Goal: Task Accomplishment & Management: Use online tool/utility

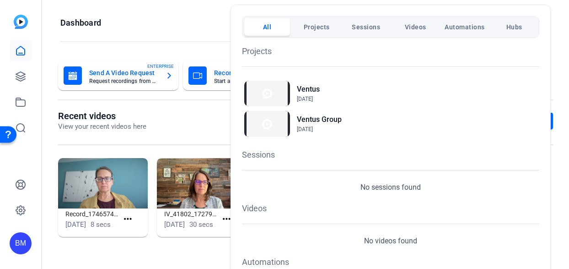
click at [193, 21] on div at bounding box center [284, 134] width 569 height 269
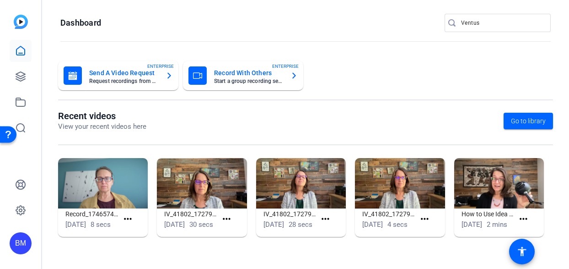
click at [471, 23] on input "Ventus" at bounding box center [502, 22] width 82 height 11
drag, startPoint x: 481, startPoint y: 23, endPoint x: 448, endPoint y: 21, distance: 33.0
click at [448, 21] on div "Ventus" at bounding box center [494, 23] width 99 height 18
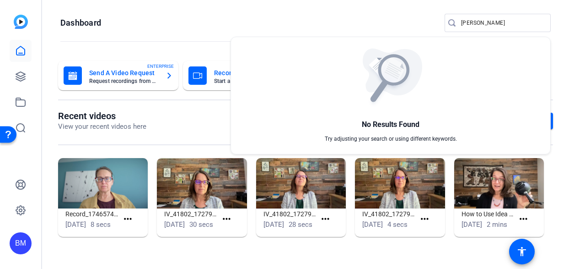
click at [364, 31] on div at bounding box center [284, 134] width 569 height 269
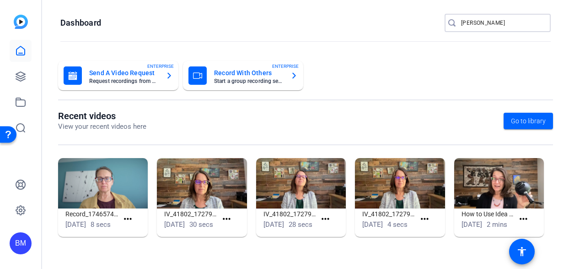
click at [507, 22] on input "[PERSON_NAME]" at bounding box center [502, 22] width 82 height 11
drag, startPoint x: 502, startPoint y: 21, endPoint x: 444, endPoint y: 21, distance: 58.1
click at [445, 21] on div "[PERSON_NAME]" at bounding box center [494, 23] width 99 height 18
type input "[PERSON_NAME]"
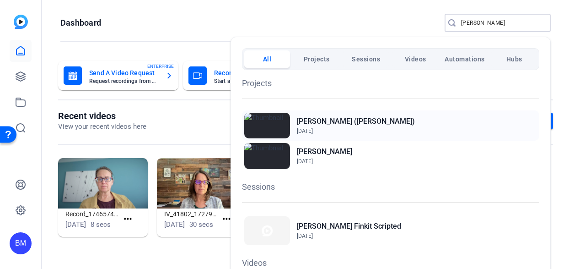
click at [309, 124] on h2 "[PERSON_NAME] ([PERSON_NAME])" at bounding box center [356, 121] width 118 height 11
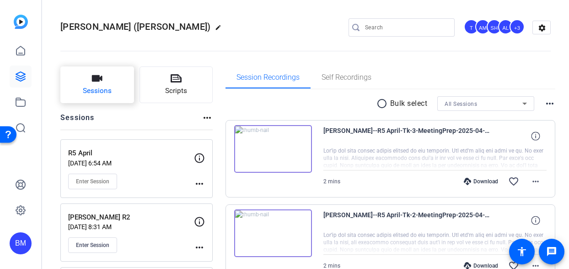
click at [94, 95] on span "Sessions" at bounding box center [97, 91] width 29 height 11
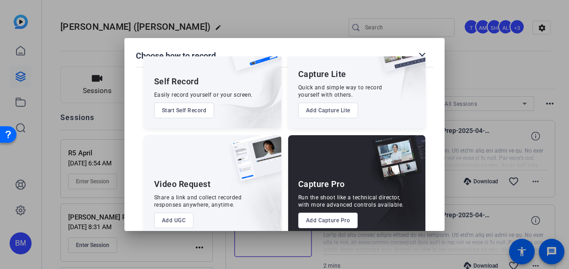
scroll to position [65, 0]
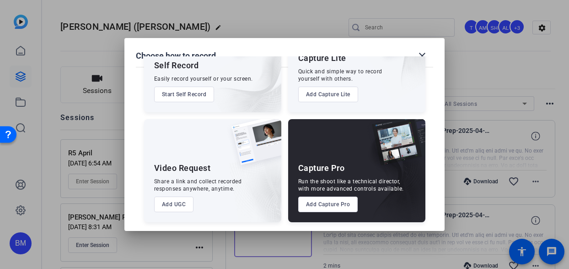
click at [308, 208] on button "Add Capture Pro" at bounding box center [328, 204] width 60 height 16
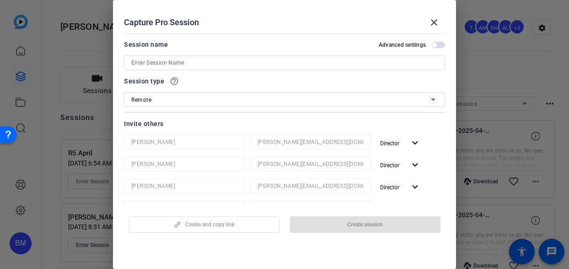
click at [227, 61] on input at bounding box center [284, 62] width 306 height 11
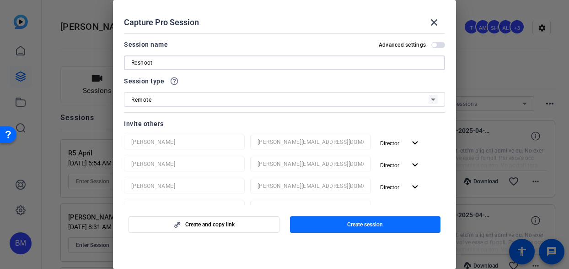
type input "Reshoot"
click at [328, 227] on span "button" at bounding box center [365, 224] width 151 height 22
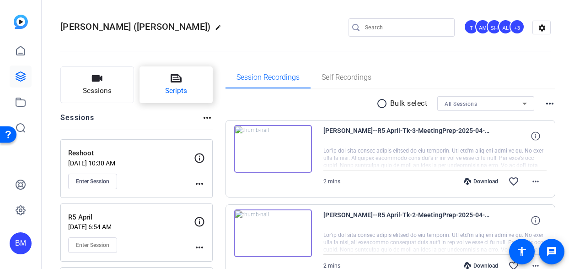
click at [173, 97] on button "Scripts" at bounding box center [177, 84] width 74 height 37
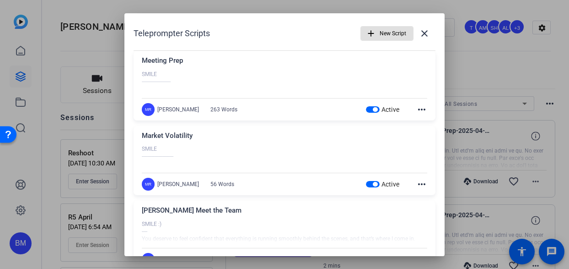
click at [374, 34] on span "button" at bounding box center [387, 33] width 52 height 22
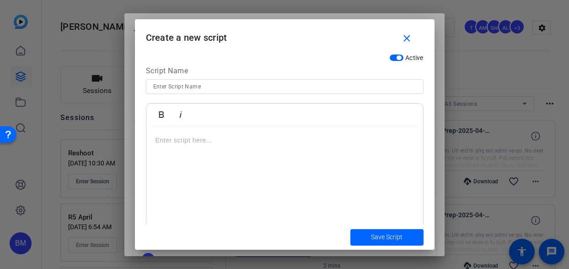
click at [193, 143] on p at bounding box center [285, 140] width 258 height 10
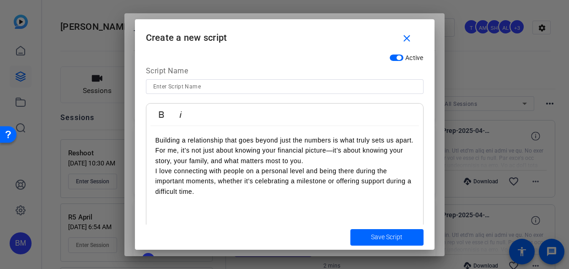
click at [196, 86] on input at bounding box center [284, 86] width 263 height 11
type input "Reshoot"
click at [154, 138] on div "Building a relationship that goes beyond just the numbers is what truly sets us…" at bounding box center [284, 183] width 277 height 114
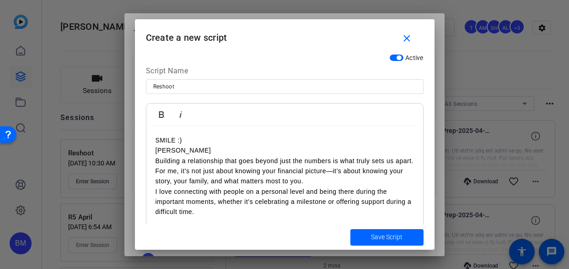
scroll to position [25, 0]
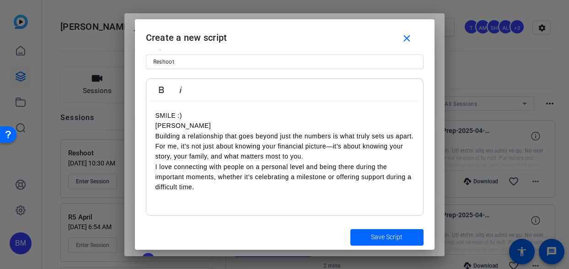
click at [207, 192] on p "I love connecting with people on a personal level and being there during the im…" at bounding box center [285, 176] width 258 height 31
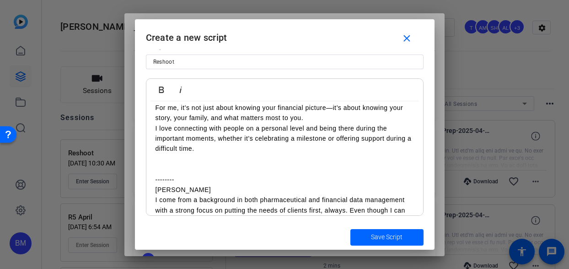
scroll to position [90, 0]
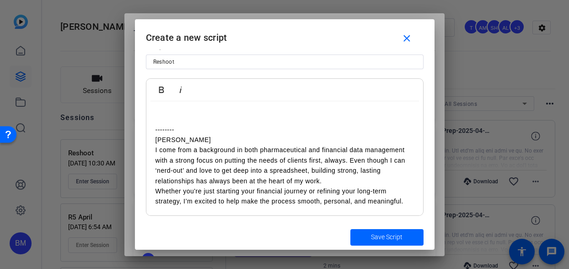
click at [176, 145] on p "SHELLY" at bounding box center [285, 139] width 258 height 10
click at [187, 134] on p "--------" at bounding box center [285, 129] width 258 height 10
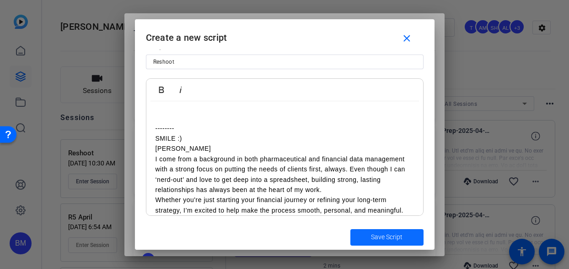
click at [373, 234] on span "Save Script" at bounding box center [387, 237] width 32 height 10
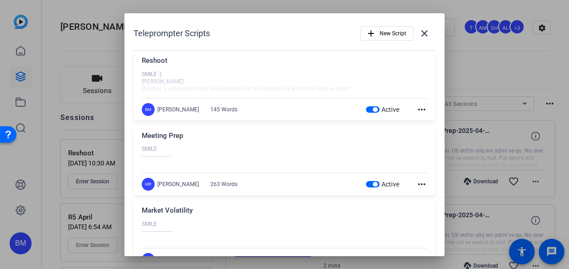
click at [102, 48] on div at bounding box center [284, 134] width 569 height 269
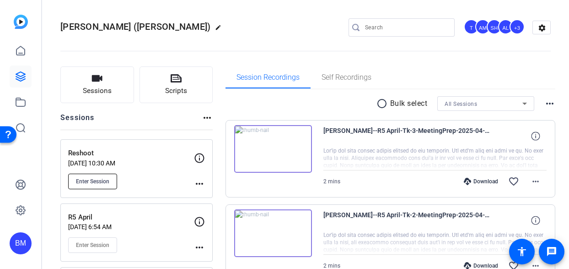
click at [86, 182] on span "Enter Session" at bounding box center [92, 180] width 33 height 7
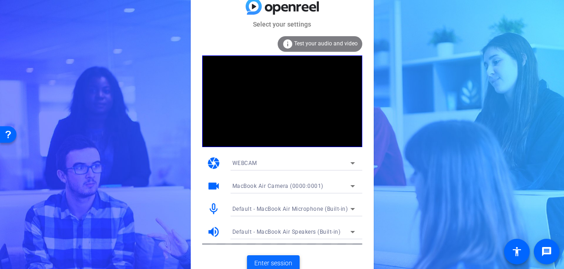
click at [258, 261] on span "Enter session" at bounding box center [273, 263] width 38 height 10
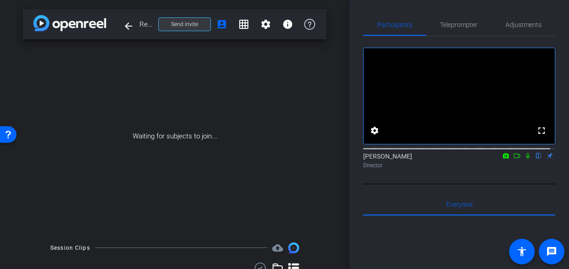
click at [179, 24] on span "Send invite" at bounding box center [184, 24] width 27 height 7
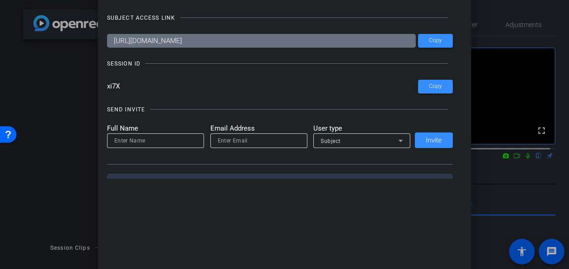
click at [498, 205] on div at bounding box center [284, 134] width 569 height 269
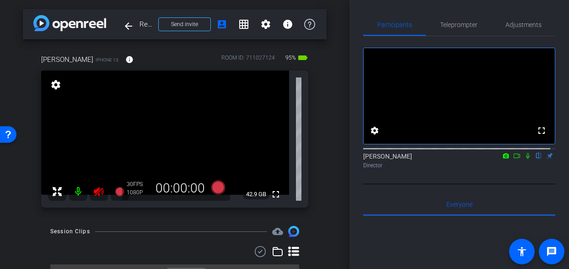
click at [94, 188] on icon at bounding box center [98, 191] width 11 height 11
click at [526, 28] on span "Adjustments" at bounding box center [523, 25] width 36 height 22
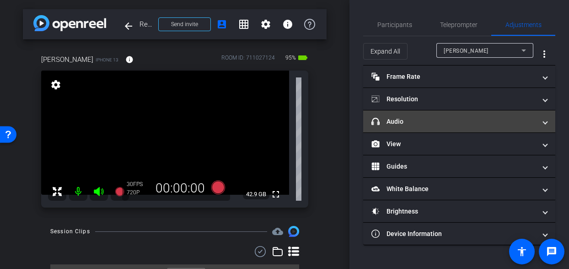
click at [443, 126] on mat-expansion-panel-header "headphone icon Audio" at bounding box center [459, 121] width 192 height 22
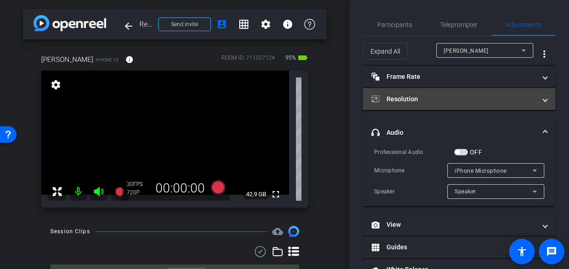
click at [456, 93] on mat-expansion-panel-header "Resolution" at bounding box center [459, 99] width 192 height 22
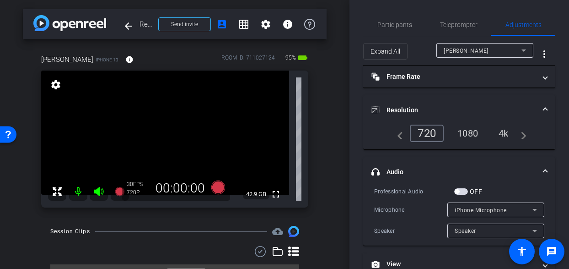
click at [463, 137] on div "1080" at bounding box center [468, 133] width 34 height 16
click at [446, 28] on span "Teleprompter" at bounding box center [459, 24] width 38 height 6
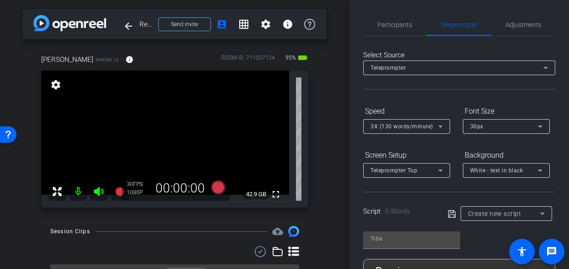
scroll to position [2, 0]
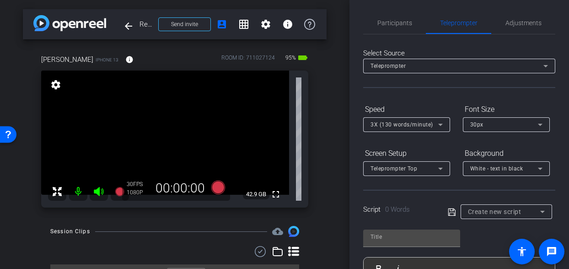
click at [415, 127] on span "3X (130 words/minute)" at bounding box center [402, 124] width 63 height 6
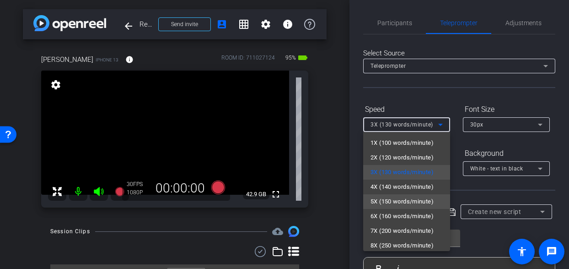
click at [419, 199] on span "5X (150 words/minute)" at bounding box center [402, 201] width 63 height 11
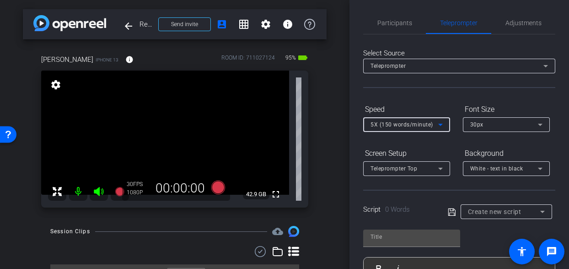
click at [425, 168] on div "Teleprompter Top" at bounding box center [405, 167] width 68 height 11
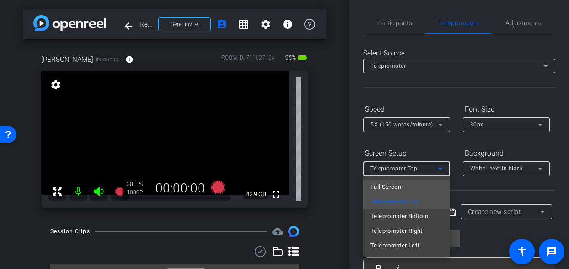
click at [416, 186] on mat-option "Full Screen" at bounding box center [406, 186] width 87 height 15
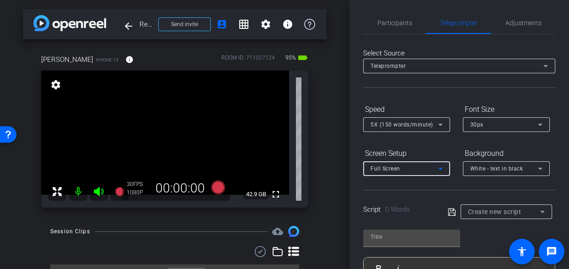
click at [517, 162] on div "White - text in black" at bounding box center [504, 167] width 68 height 11
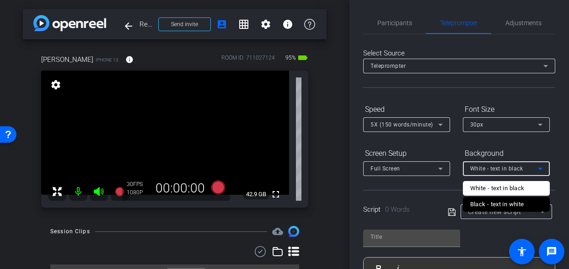
click at [507, 200] on div "Black - text in white" at bounding box center [497, 204] width 54 height 11
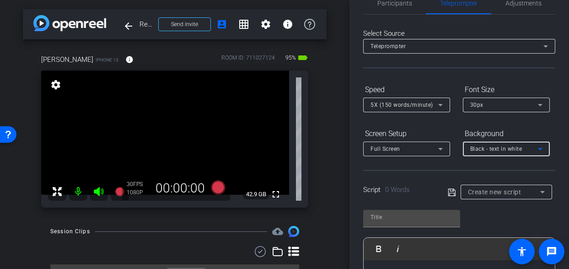
scroll to position [64, 0]
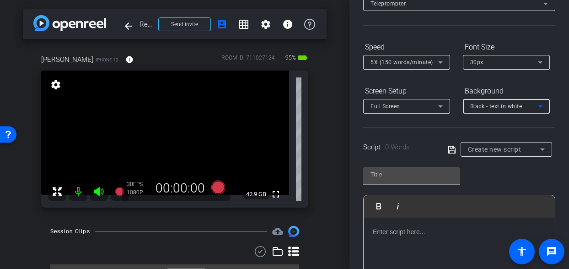
click at [503, 154] on div "Create new script" at bounding box center [504, 149] width 72 height 11
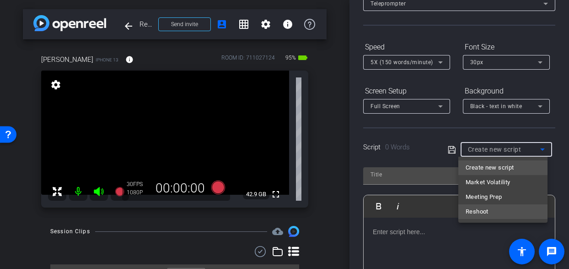
click at [494, 208] on mat-option "Reshoot" at bounding box center [502, 211] width 89 height 15
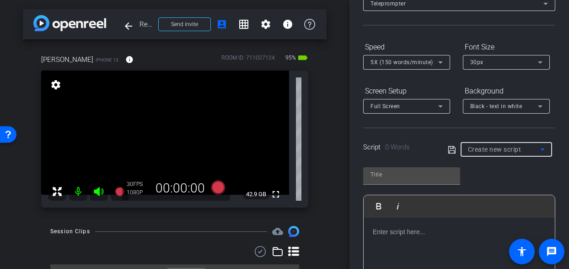
type input "Reshoot"
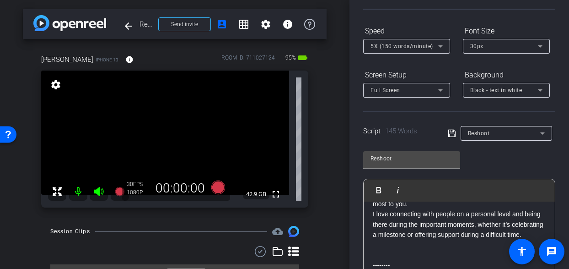
scroll to position [0, 0]
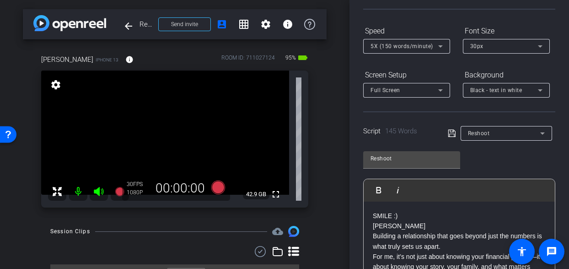
drag, startPoint x: 419, startPoint y: 234, endPoint x: 370, endPoint y: 226, distance: 49.6
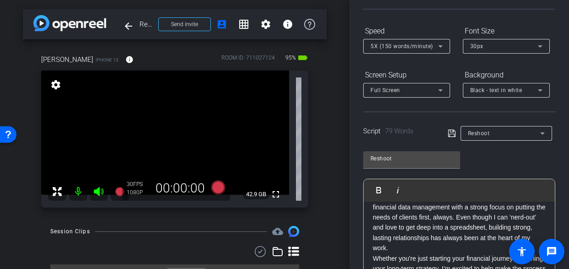
scroll to position [231, 0]
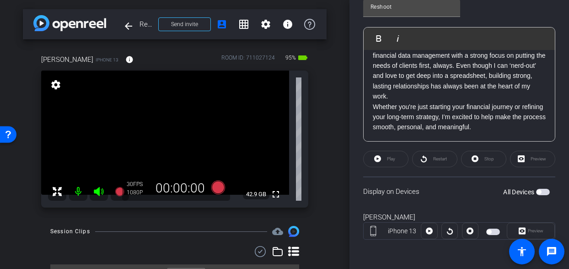
click at [516, 124] on p "Whether you're just starting your financial journey or refining your long-term …" at bounding box center [459, 117] width 173 height 31
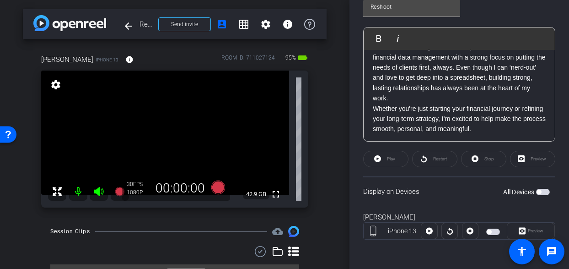
scroll to position [0, 0]
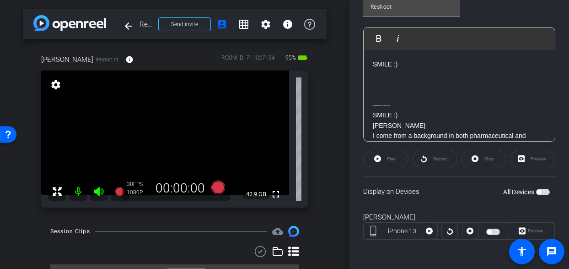
click at [386, 90] on p at bounding box center [459, 95] width 173 height 10
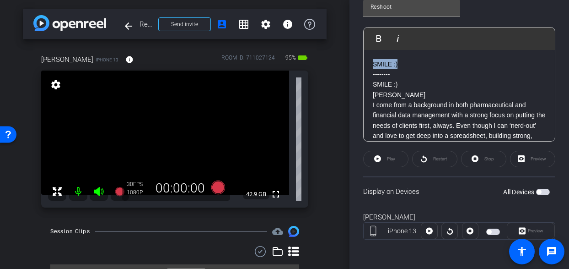
drag, startPoint x: 403, startPoint y: 63, endPoint x: 349, endPoint y: 66, distance: 53.6
click at [349, 66] on div "Participants Teleprompter Adjustments settings Betsy Mugavero flip Director Eve…" at bounding box center [459, 134] width 220 height 269
drag, startPoint x: 397, startPoint y: 72, endPoint x: 371, endPoint y: 65, distance: 26.0
click at [371, 65] on div "SMILE :) -------- SMILE :) SHELLEY I come from a background in both pharmaceuti…" at bounding box center [459, 177] width 191 height 254
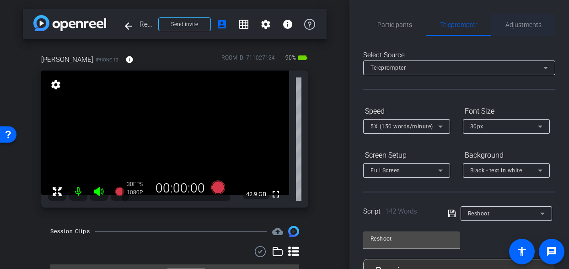
click at [527, 21] on span "Adjustments" at bounding box center [523, 24] width 36 height 6
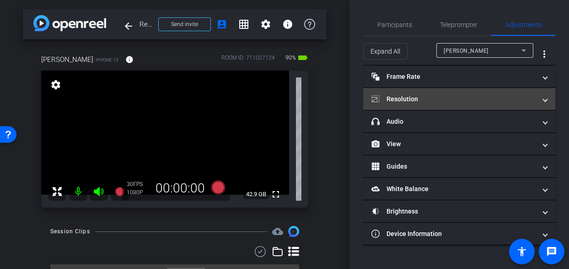
click at [453, 98] on mat-panel-title "Resolution" at bounding box center [453, 99] width 165 height 10
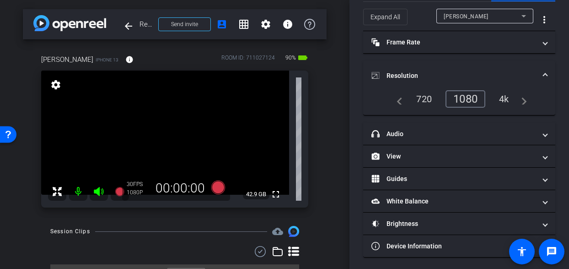
scroll to position [37, 0]
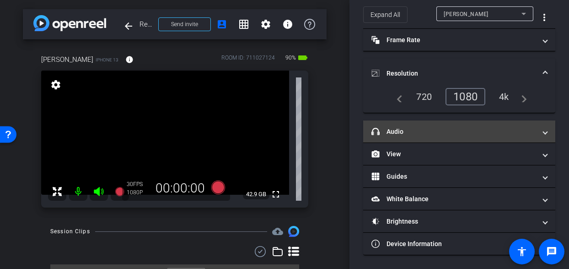
click at [435, 133] on mat-panel-title "headphone icon Audio" at bounding box center [453, 132] width 165 height 10
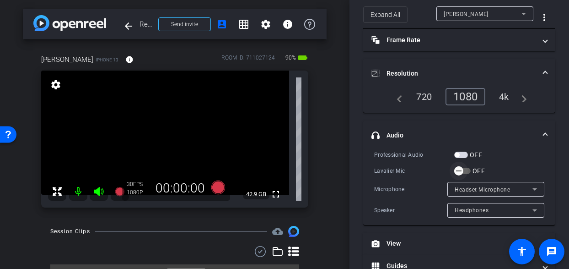
click at [470, 170] on span "button" at bounding box center [462, 170] width 16 height 6
click at [245, 93] on video at bounding box center [165, 132] width 248 height 124
click at [229, 90] on video at bounding box center [165, 132] width 248 height 124
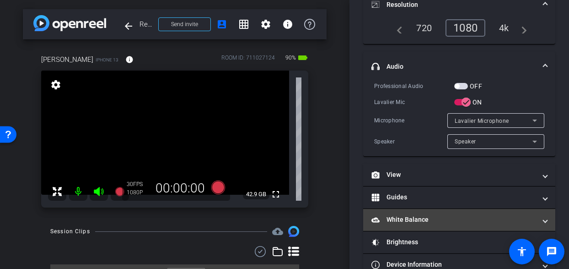
scroll to position [126, 0]
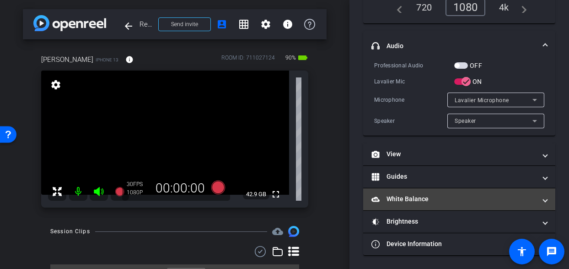
click at [431, 202] on mat-panel-title "White Balance White Balance" at bounding box center [453, 199] width 165 height 10
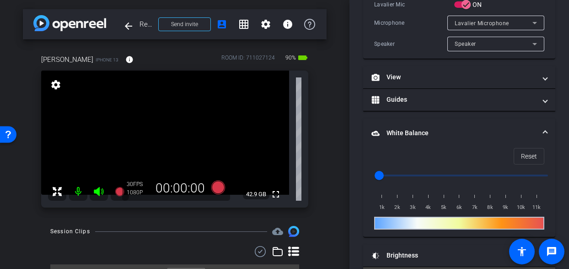
scroll to position [236, 0]
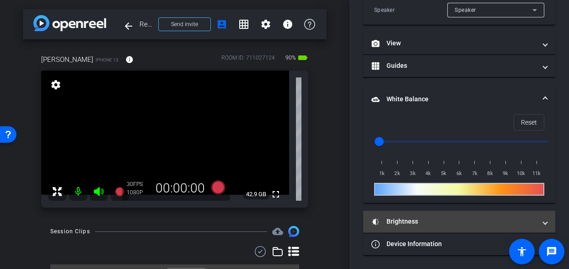
click at [395, 220] on mat-panel-title "Brightness" at bounding box center [453, 221] width 165 height 10
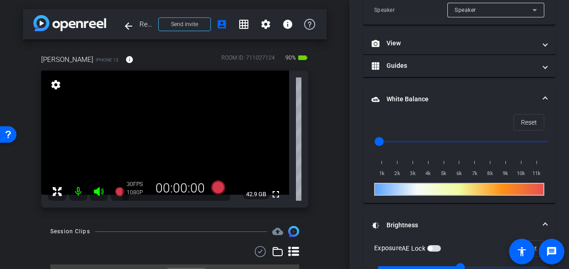
click at [438, 247] on span "button" at bounding box center [434, 248] width 14 height 6
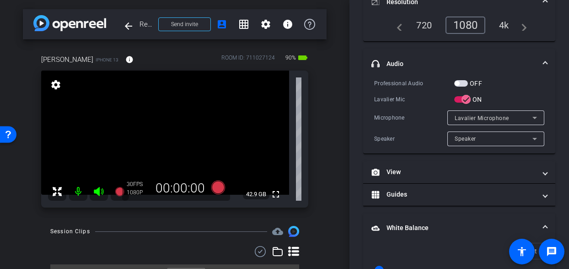
scroll to position [0, 0]
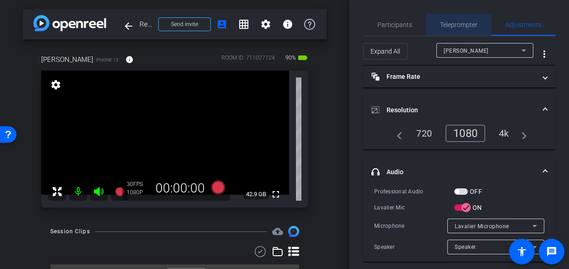
click at [453, 23] on span "Teleprompter" at bounding box center [459, 24] width 38 height 6
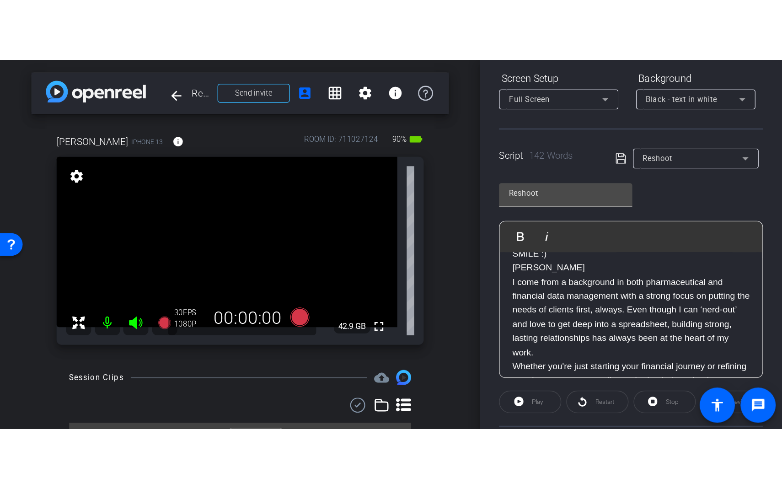
scroll to position [75, 0]
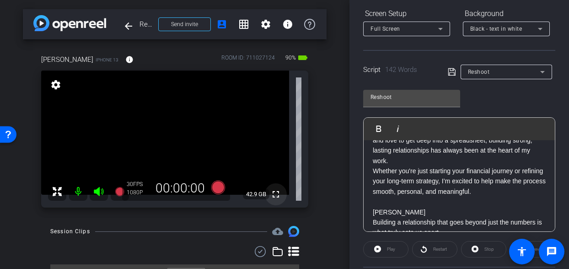
click at [271, 193] on mat-icon "fullscreen" at bounding box center [275, 193] width 11 height 11
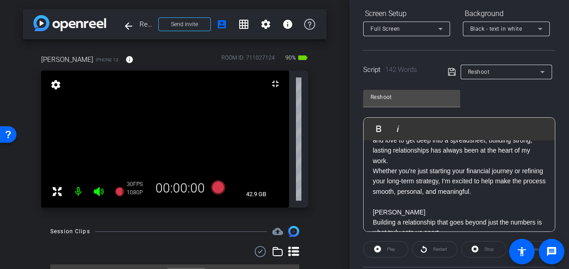
scroll to position [11, 0]
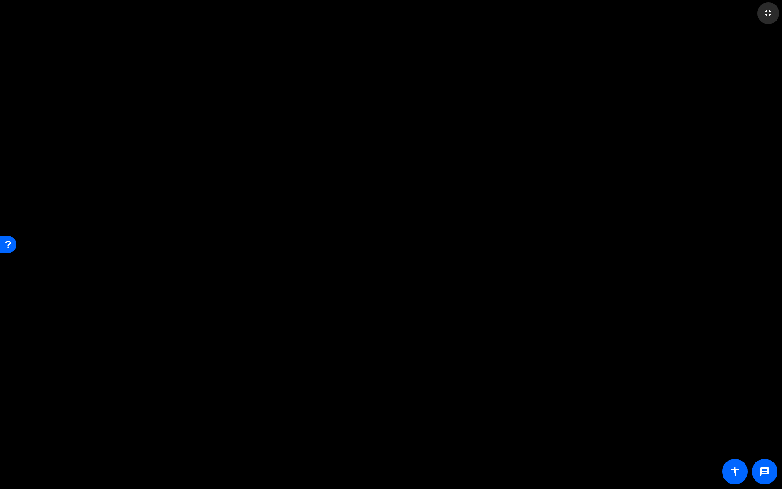
click at [569, 12] on mat-icon "fullscreen_exit" at bounding box center [768, 13] width 11 height 11
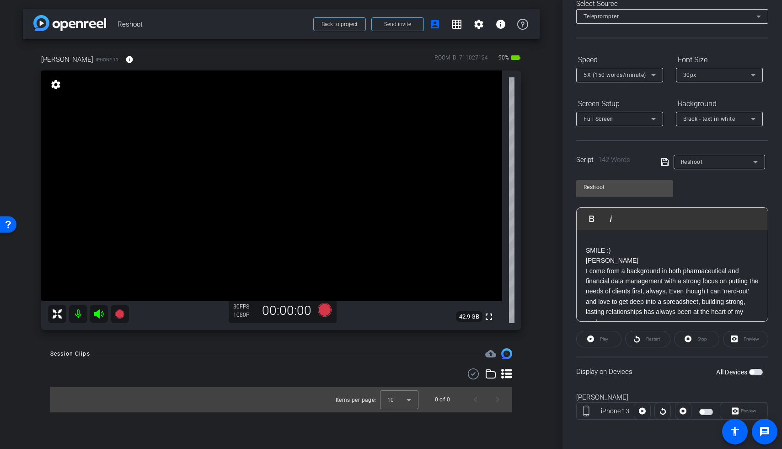
scroll to position [0, 0]
click at [569, 268] on span "button" at bounding box center [756, 372] width 14 height 6
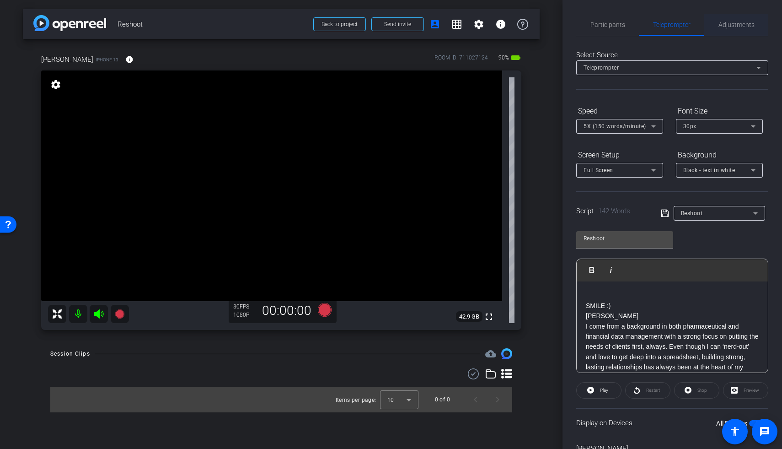
click at [569, 23] on span "Adjustments" at bounding box center [737, 24] width 36 height 6
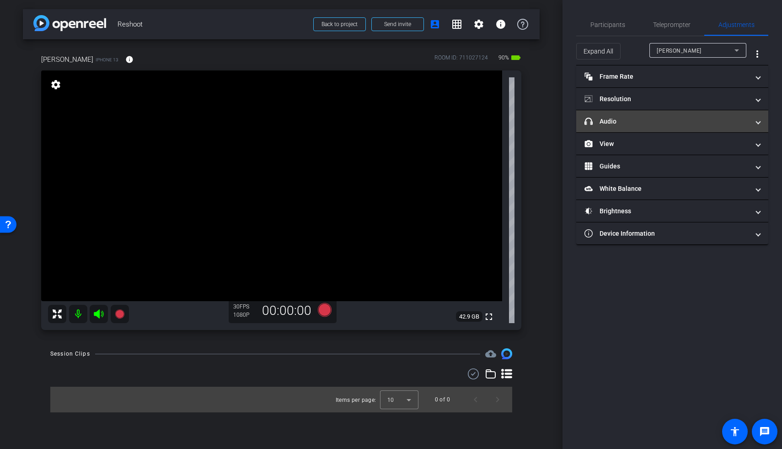
click at [569, 130] on mat-expansion-panel-header "headphone icon Audio" at bounding box center [672, 121] width 192 height 22
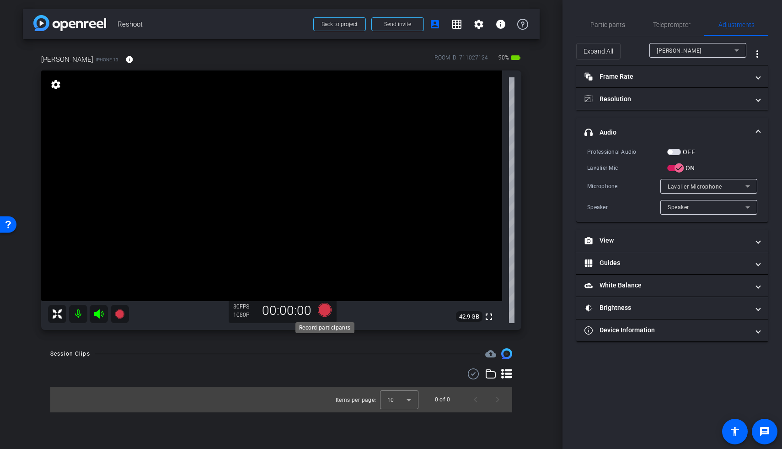
click at [328, 268] on icon at bounding box center [325, 310] width 14 height 14
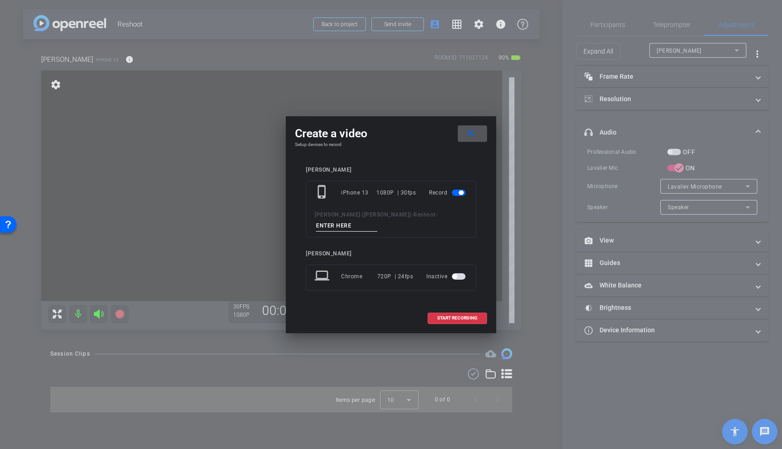
click at [377, 223] on input at bounding box center [346, 225] width 61 height 11
type input "mic test shelley"
click at [435, 268] on span at bounding box center [457, 318] width 59 height 22
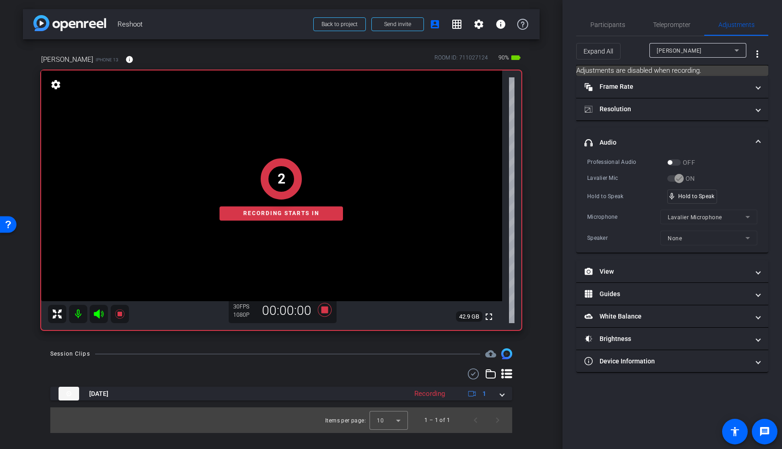
drag, startPoint x: 704, startPoint y: 177, endPoint x: 695, endPoint y: 191, distance: 16.2
click at [569, 178] on div "Lavalier Mic ON" at bounding box center [672, 178] width 170 height 10
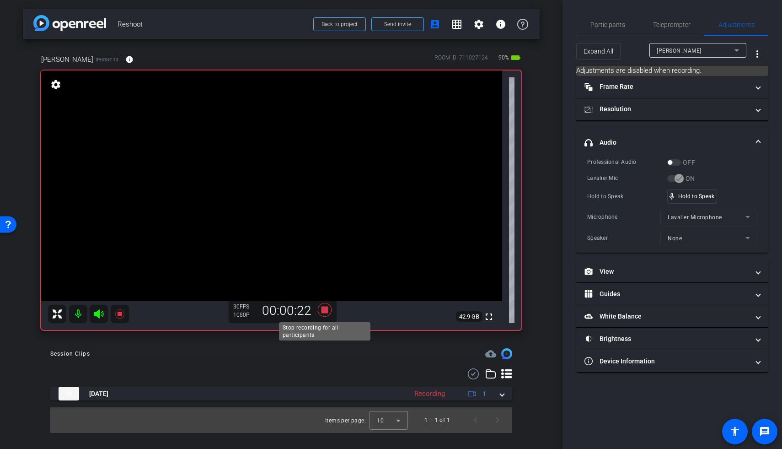
click at [326, 268] on icon at bounding box center [325, 310] width 14 height 14
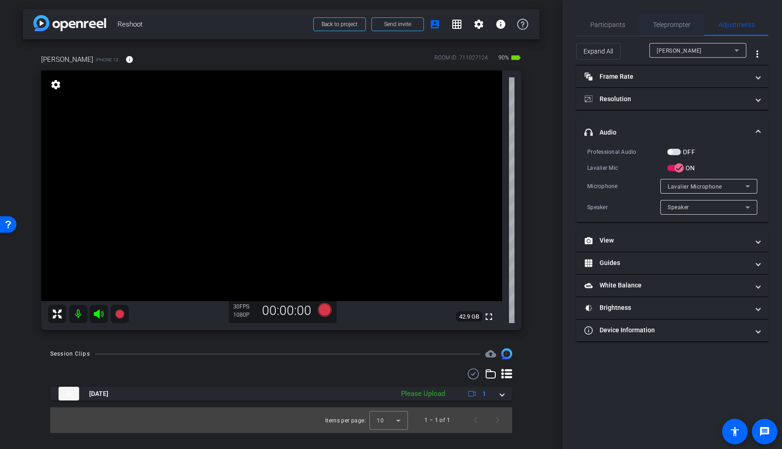
click at [569, 30] on span "Teleprompter" at bounding box center [672, 25] width 38 height 22
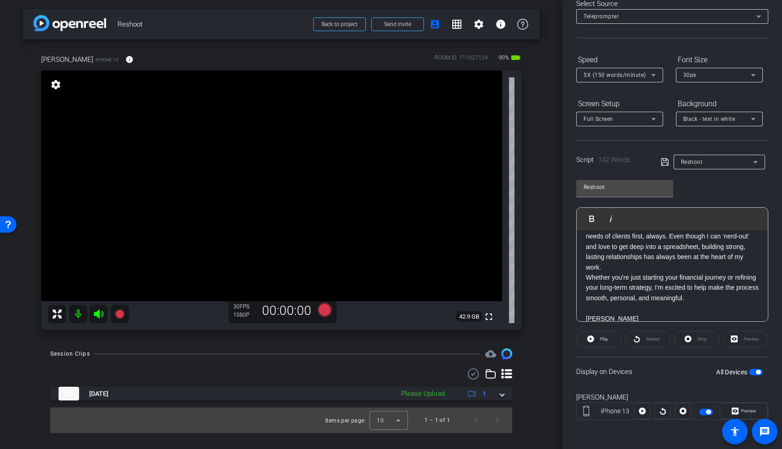
scroll to position [70, 0]
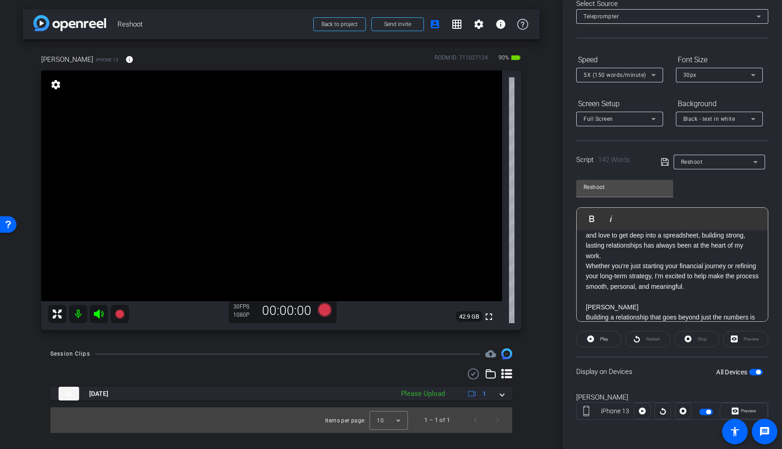
click at [569, 268] on p at bounding box center [672, 296] width 173 height 10
click at [569, 268] on span "button" at bounding box center [756, 372] width 14 height 6
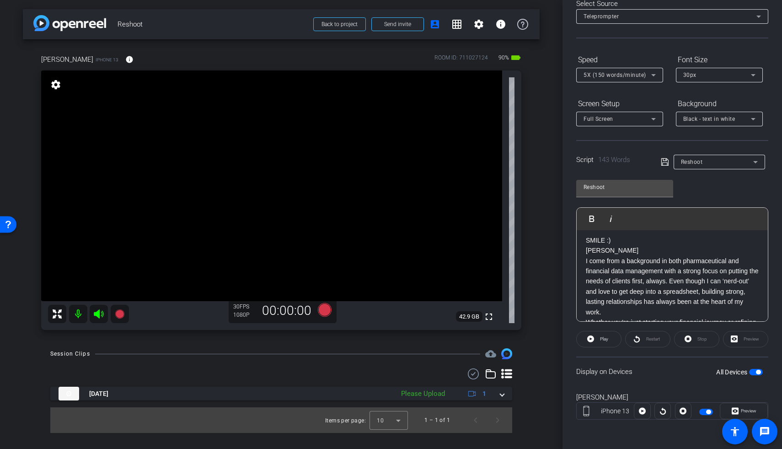
scroll to position [15, 0]
click at [476, 28] on mat-icon "settings" at bounding box center [478, 24] width 11 height 11
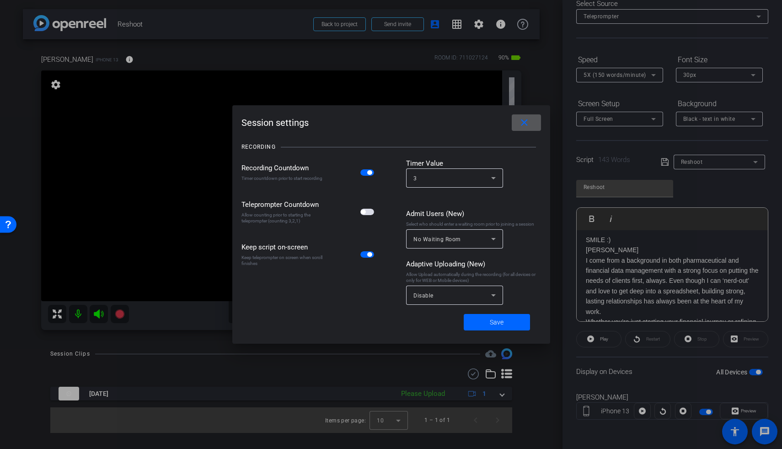
click at [368, 215] on mat-slide-toggle at bounding box center [368, 211] width 16 height 11
click at [373, 210] on span "button" at bounding box center [367, 212] width 14 height 6
click at [494, 268] on span at bounding box center [497, 322] width 66 height 22
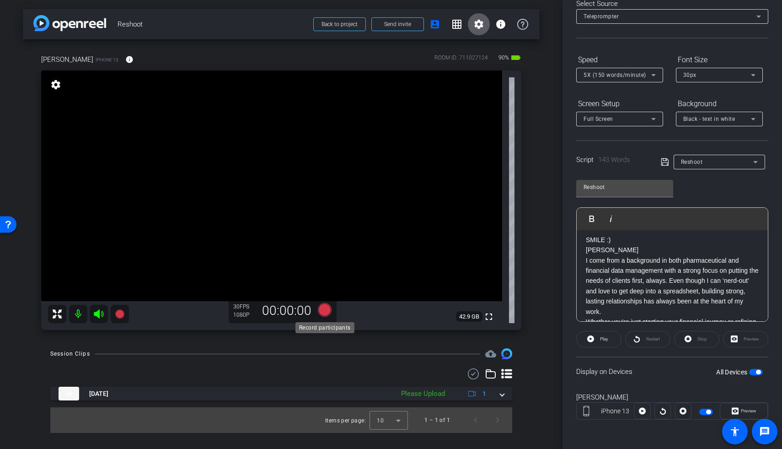
click at [323, 268] on icon at bounding box center [325, 310] width 14 height 14
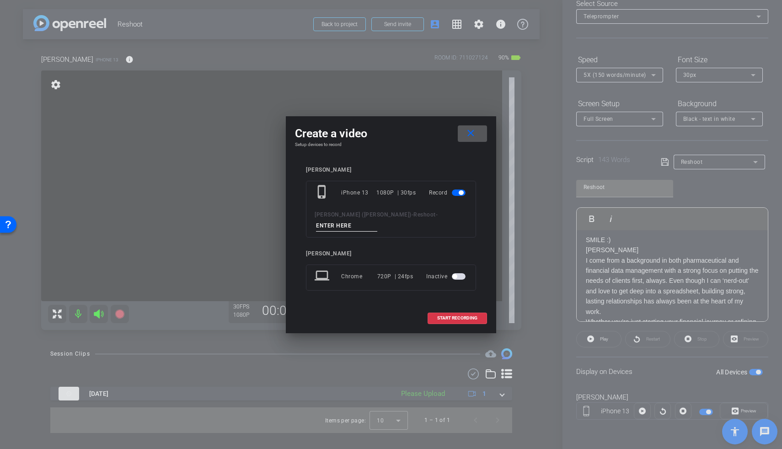
click at [377, 221] on input at bounding box center [346, 225] width 61 height 11
type input "Shelley TA1"
click at [447, 268] on span at bounding box center [457, 318] width 59 height 22
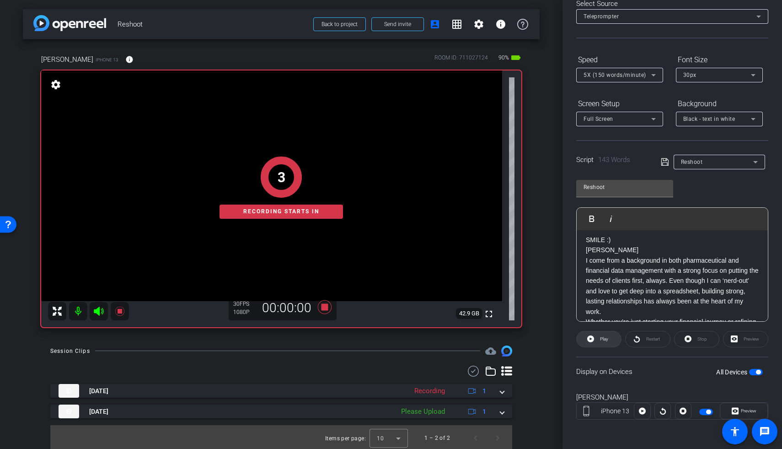
click at [569, 268] on span at bounding box center [599, 339] width 44 height 22
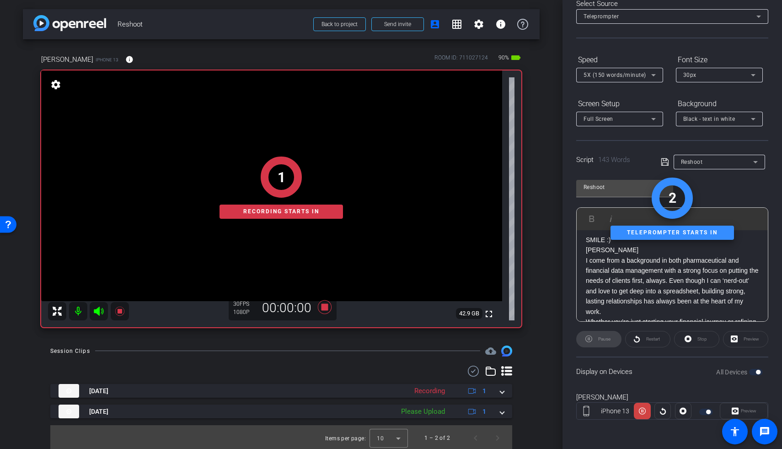
click at [97, 268] on div "1 Recording starts in" at bounding box center [281, 187] width 480 height 279
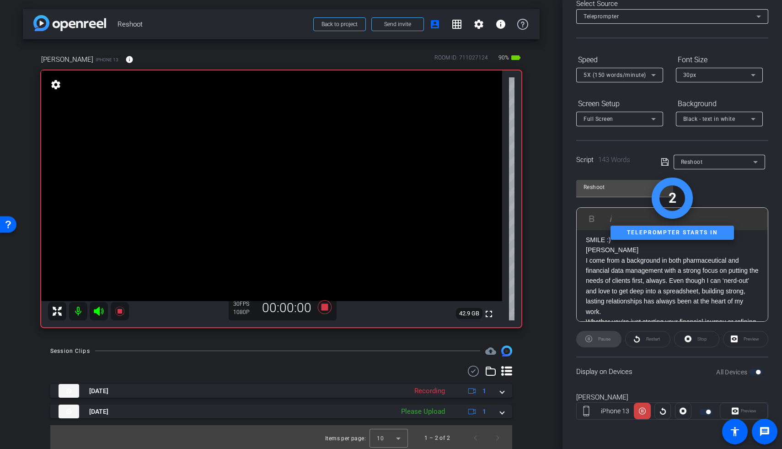
click at [97, 268] on icon at bounding box center [99, 310] width 10 height 9
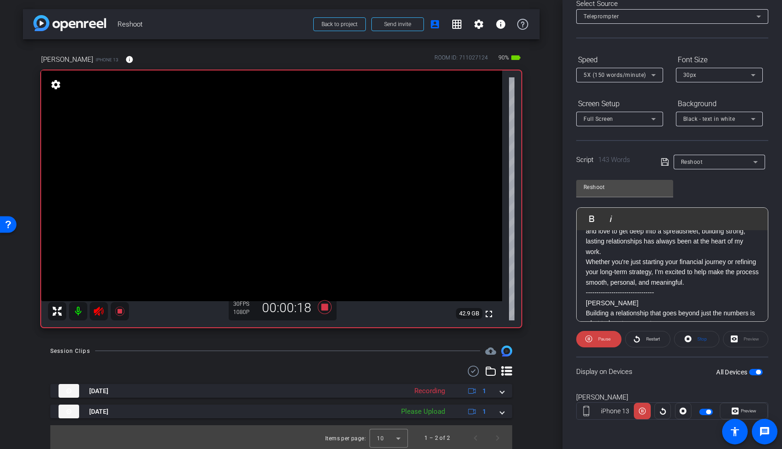
scroll to position [88, 0]
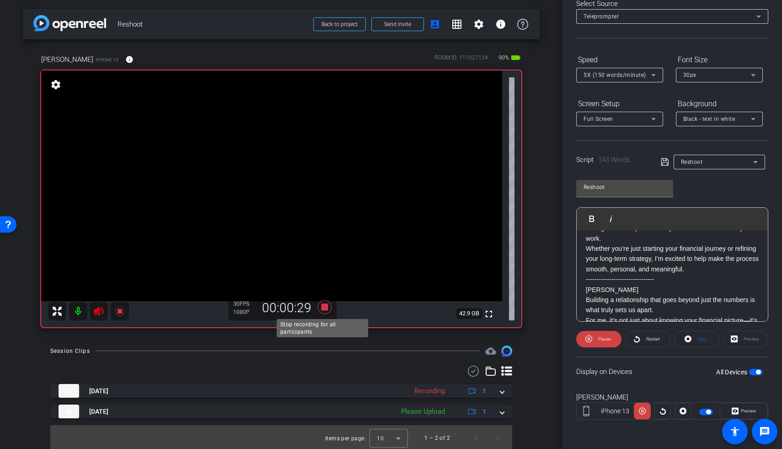
click at [324, 268] on icon at bounding box center [325, 307] width 14 height 14
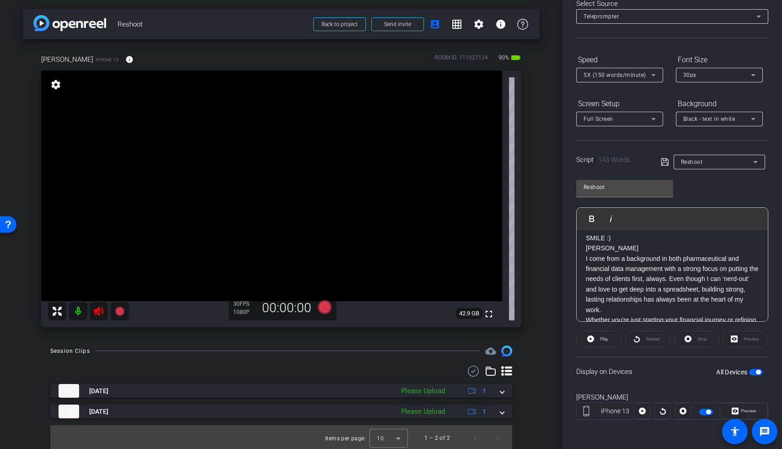
scroll to position [17, 0]
click at [94, 268] on icon at bounding box center [99, 310] width 10 height 9
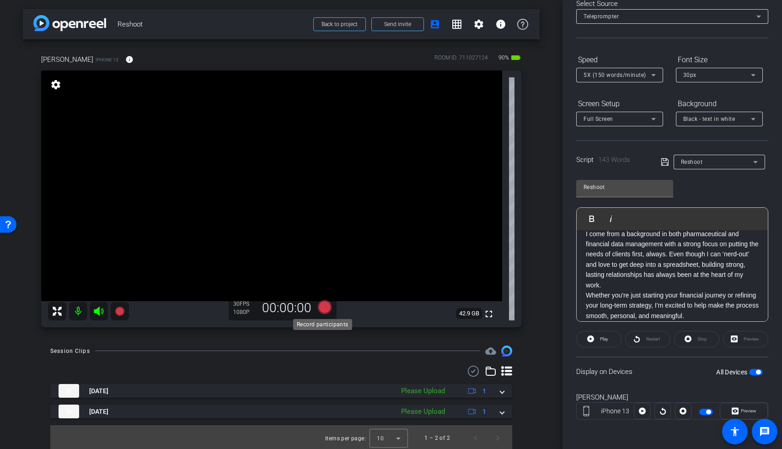
click at [319, 268] on icon at bounding box center [325, 307] width 14 height 14
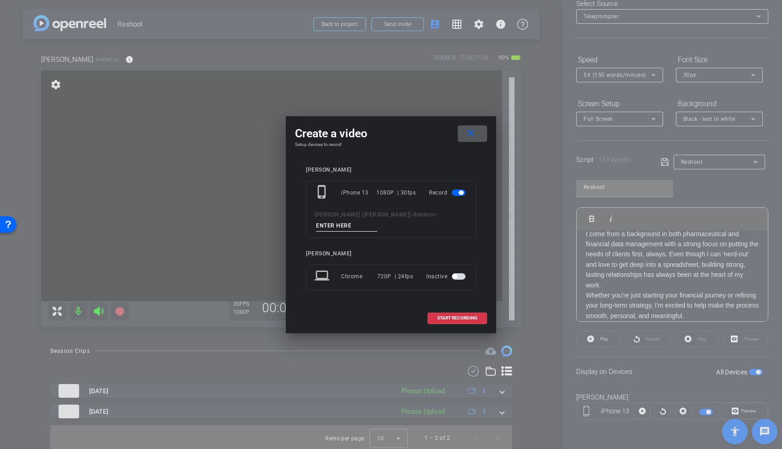
click at [377, 222] on input at bounding box center [346, 225] width 61 height 11
type input "Shelley TA2"
click at [444, 268] on span "START RECORDING" at bounding box center [457, 318] width 40 height 5
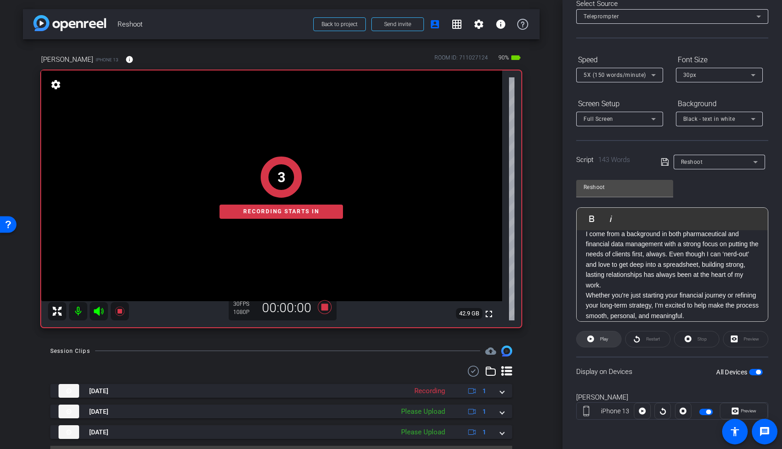
click at [569, 268] on icon at bounding box center [590, 338] width 7 height 11
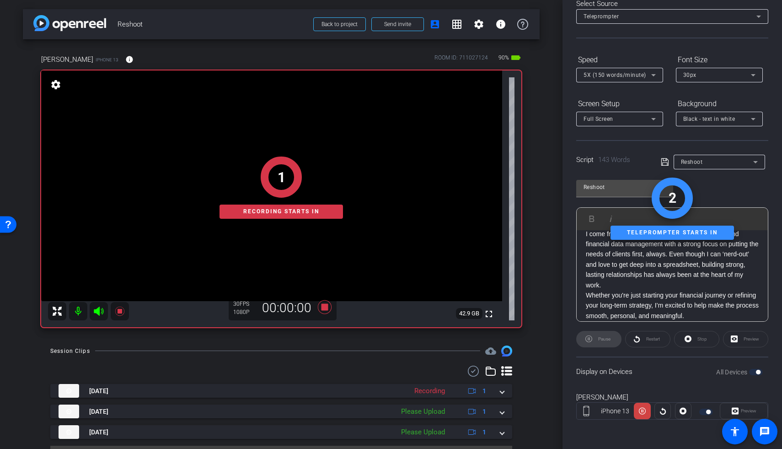
click at [95, 268] on div "1 Recording starts in" at bounding box center [281, 187] width 480 height 279
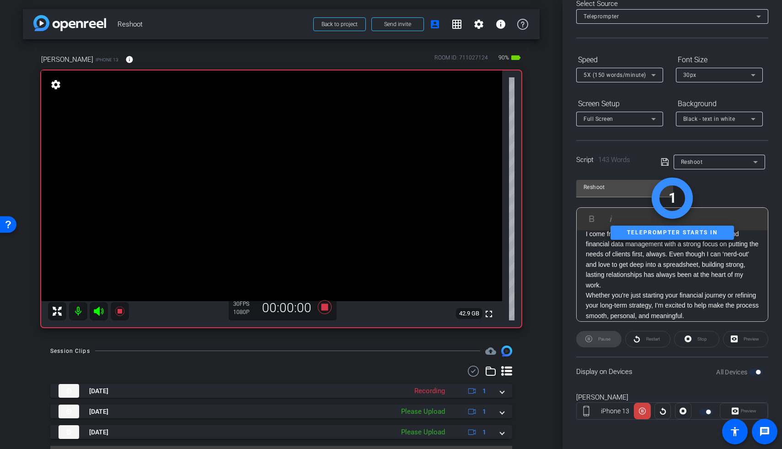
click at [100, 268] on icon at bounding box center [98, 311] width 11 height 11
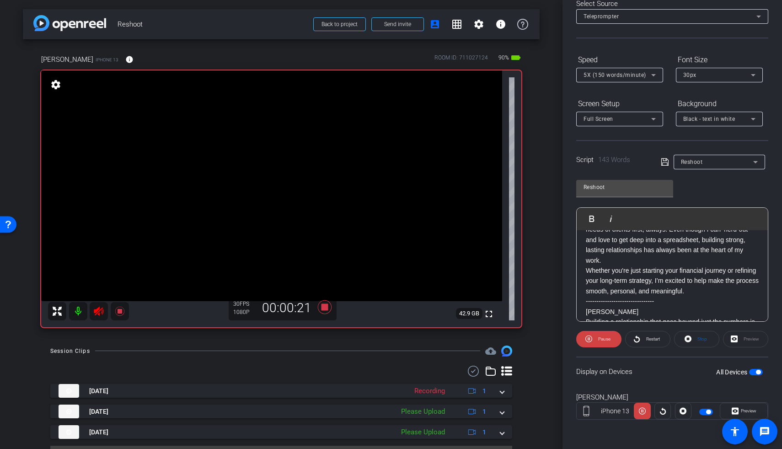
scroll to position [66, 0]
click at [320, 268] on icon at bounding box center [325, 307] width 14 height 14
click at [100, 268] on icon at bounding box center [98, 311] width 11 height 11
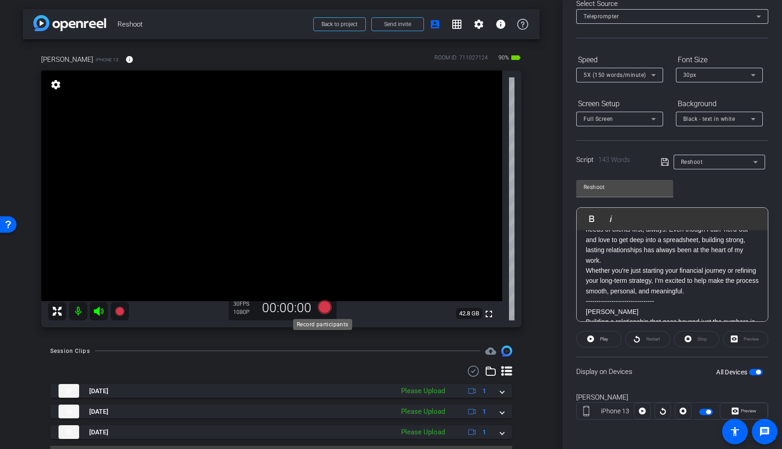
click at [319, 268] on icon at bounding box center [325, 307] width 14 height 14
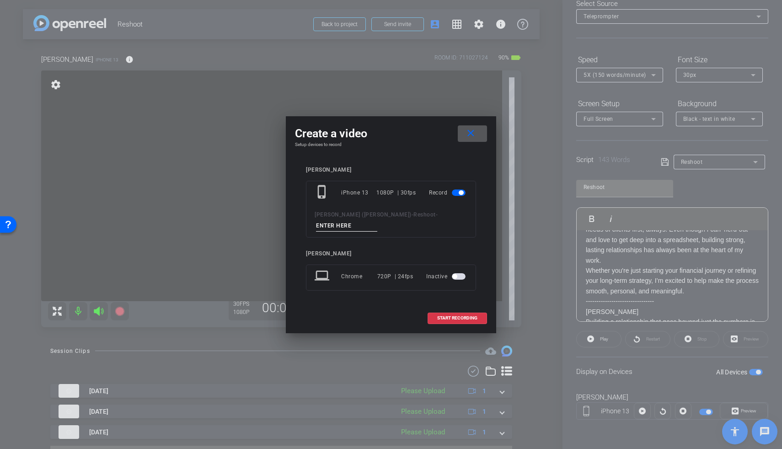
click at [377, 220] on input at bounding box center [346, 225] width 61 height 11
type input "Shelley TA3"
click at [448, 268] on span "START RECORDING" at bounding box center [457, 318] width 40 height 5
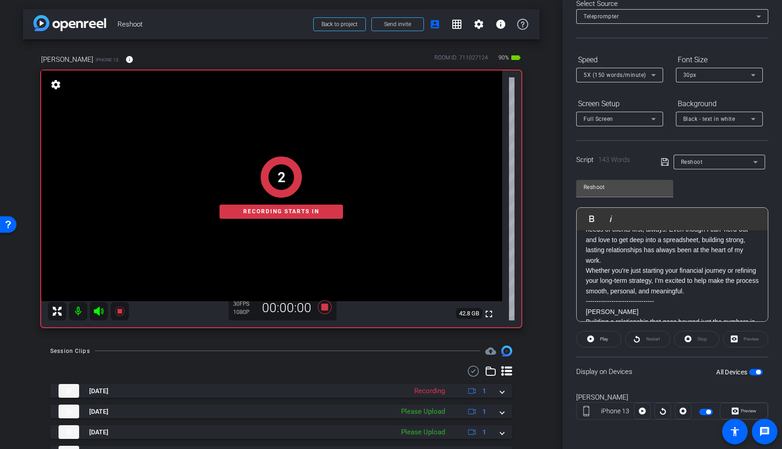
click at [97, 268] on div "2 Recording starts in" at bounding box center [281, 187] width 480 height 279
click at [569, 268] on icon at bounding box center [590, 338] width 7 height 7
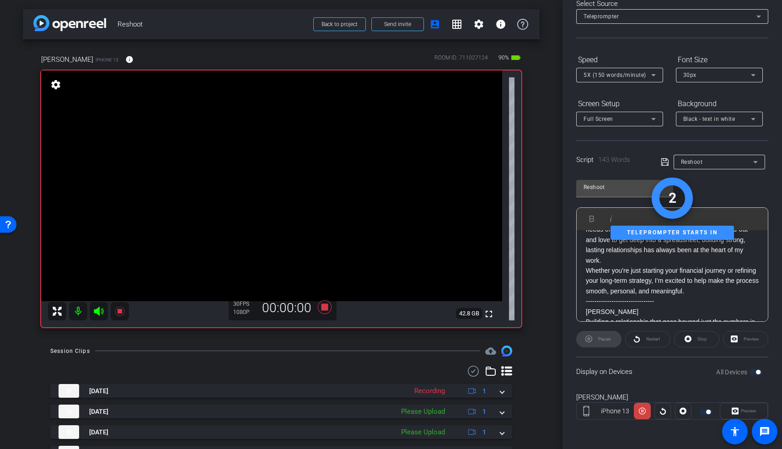
click at [99, 268] on icon at bounding box center [99, 310] width 10 height 9
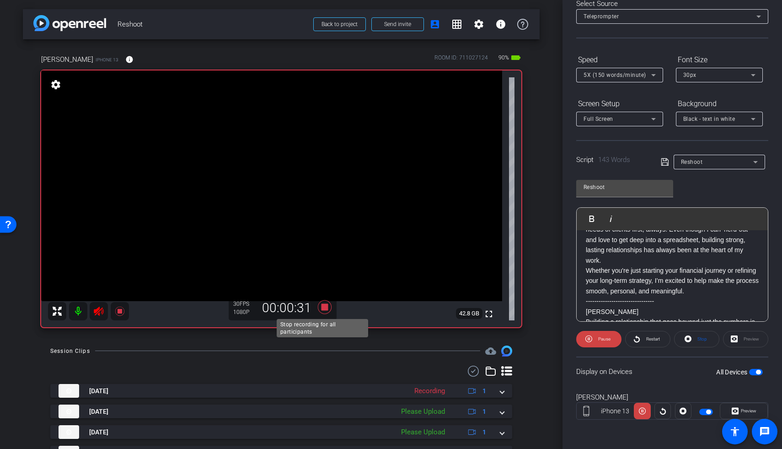
click at [321, 268] on icon at bounding box center [325, 307] width 14 height 14
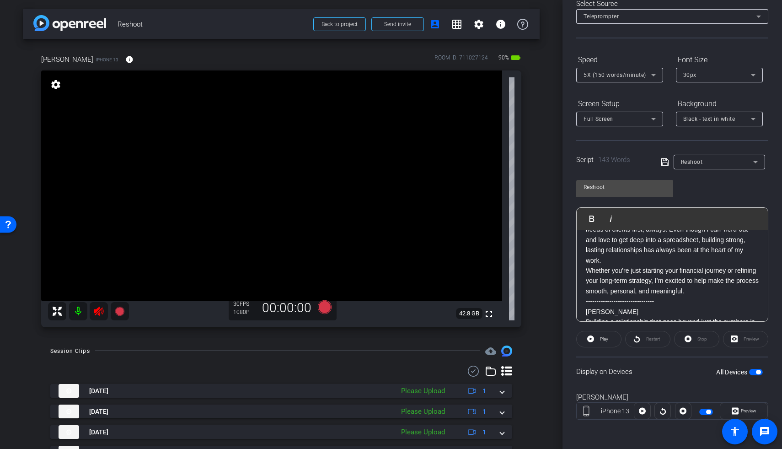
click at [101, 268] on icon at bounding box center [99, 310] width 10 height 9
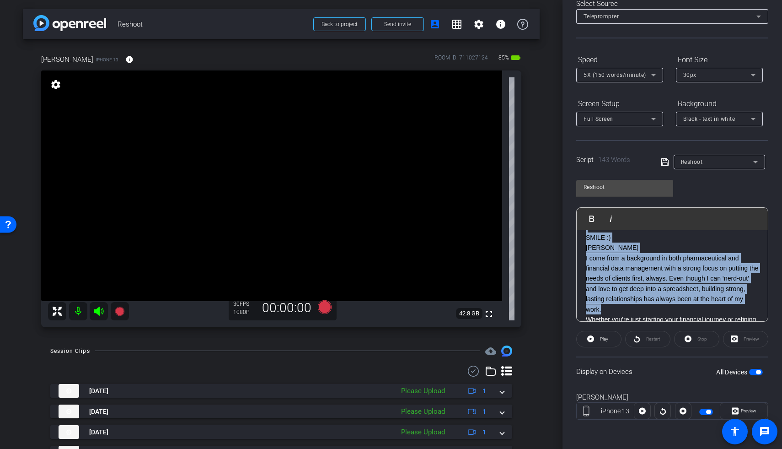
scroll to position [2, 0]
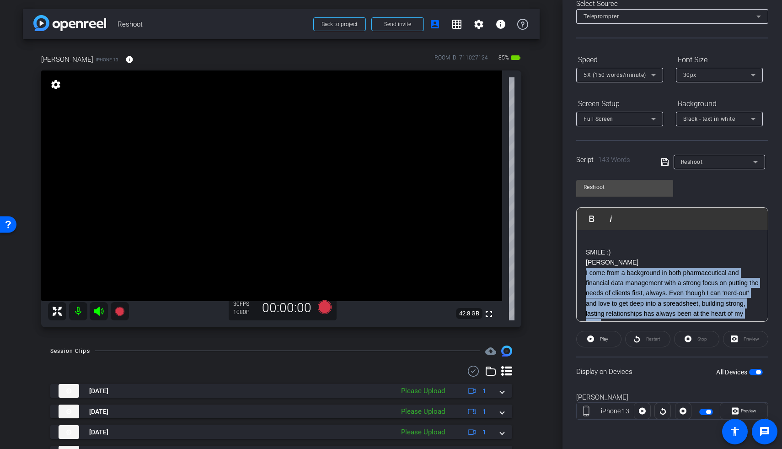
drag, startPoint x: 650, startPoint y: 260, endPoint x: 586, endPoint y: 269, distance: 65.7
click at [569, 268] on p "I come from a background in both pharmaceutical and financial data management w…" at bounding box center [672, 298] width 173 height 61
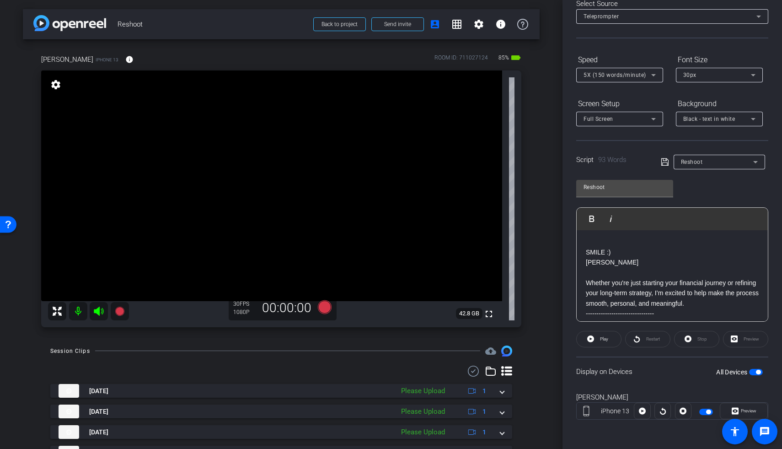
click at [569, 268] on span "button" at bounding box center [756, 372] width 14 height 6
click at [569, 268] on p "Whether you're just starting your financial journey or refining your long-term …" at bounding box center [672, 293] width 173 height 31
click at [569, 268] on span "button" at bounding box center [756, 372] width 14 height 6
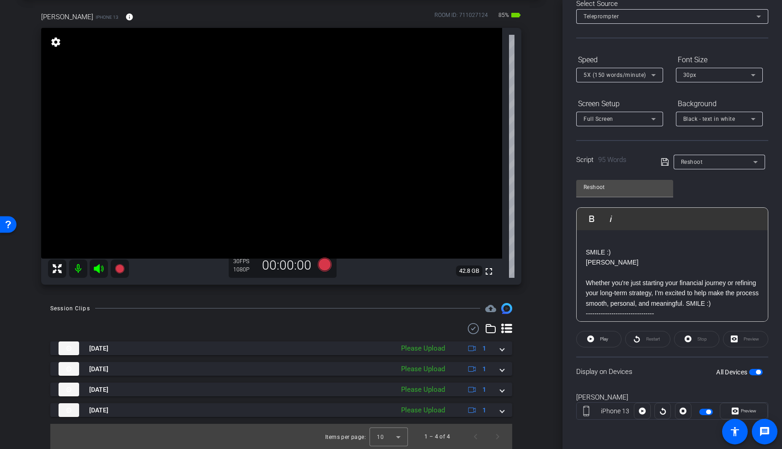
scroll to position [43, 0]
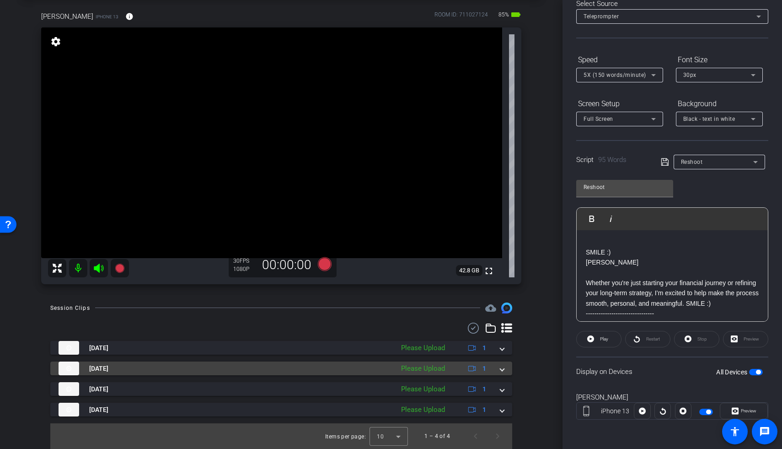
click at [500, 268] on span at bounding box center [502, 369] width 4 height 10
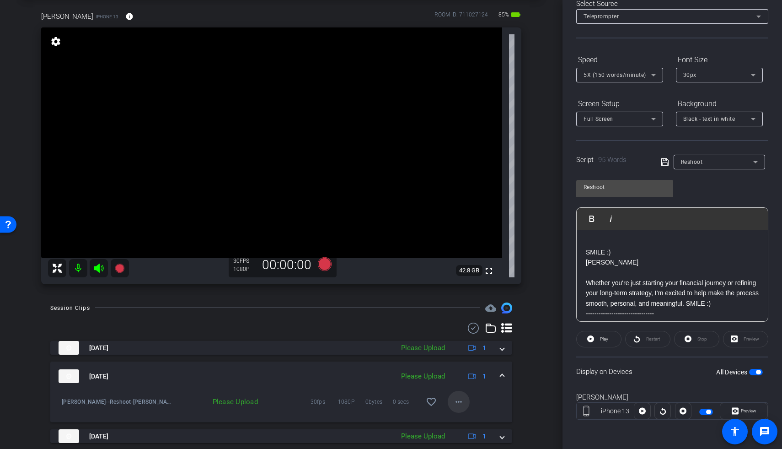
click at [453, 268] on mat-icon "more_horiz" at bounding box center [458, 401] width 11 height 11
click at [458, 268] on span "Upload" at bounding box center [468, 359] width 37 height 11
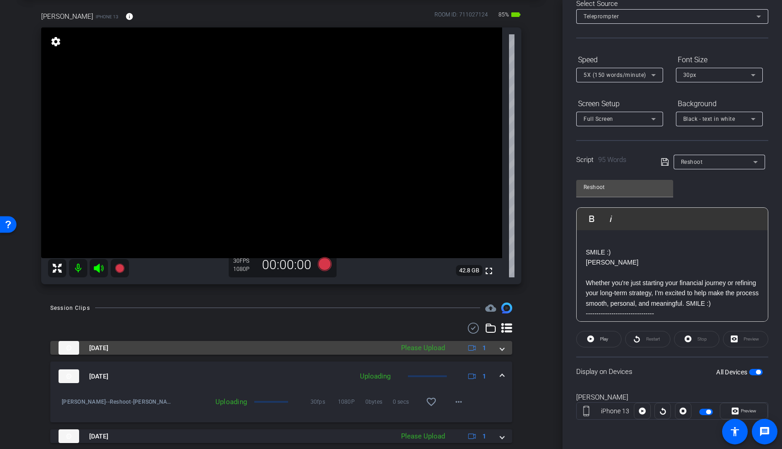
click at [500, 268] on span at bounding box center [502, 348] width 4 height 10
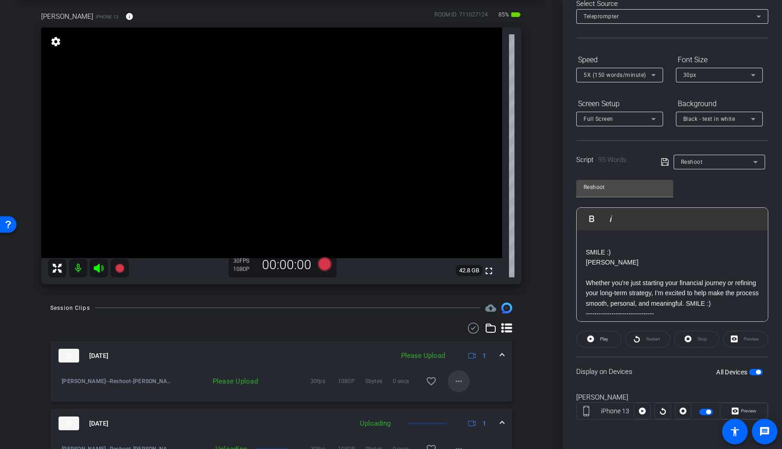
click at [453, 268] on mat-icon "more_horiz" at bounding box center [458, 381] width 11 height 11
click at [452, 268] on span "Upload" at bounding box center [468, 399] width 37 height 11
click at [319, 265] on icon at bounding box center [325, 264] width 14 height 14
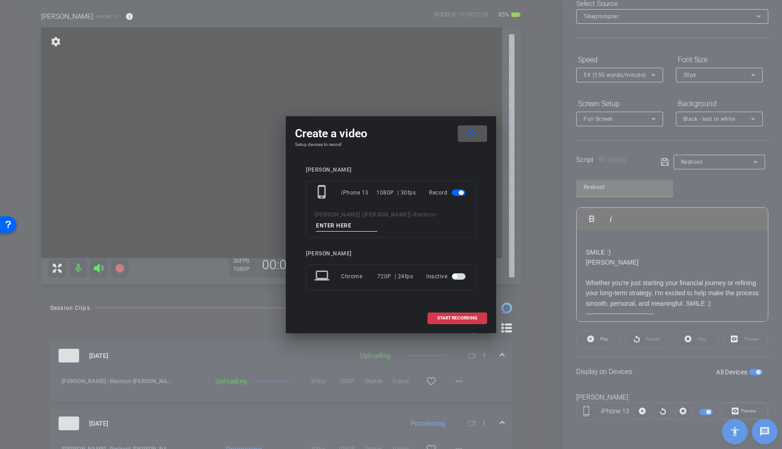
click at [377, 220] on input at bounding box center [346, 225] width 61 height 11
type input "Shelley pick up"
click at [448, 268] on span "START RECORDING" at bounding box center [457, 318] width 40 height 5
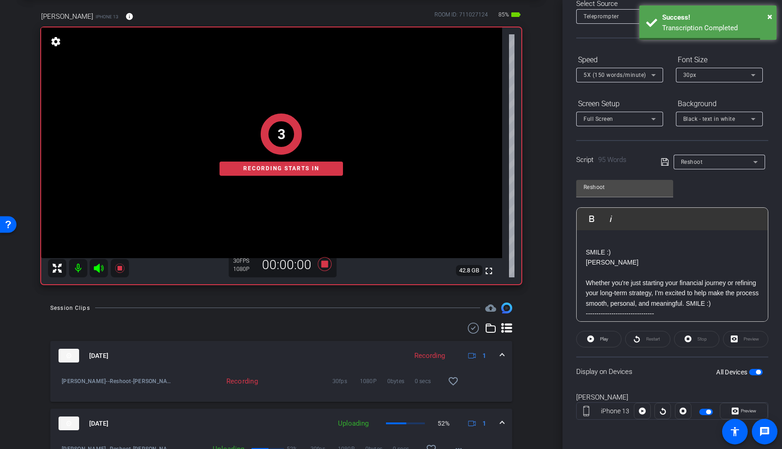
click at [95, 268] on div "3 Recording starts in" at bounding box center [281, 144] width 480 height 279
click at [569, 268] on span at bounding box center [599, 339] width 44 height 22
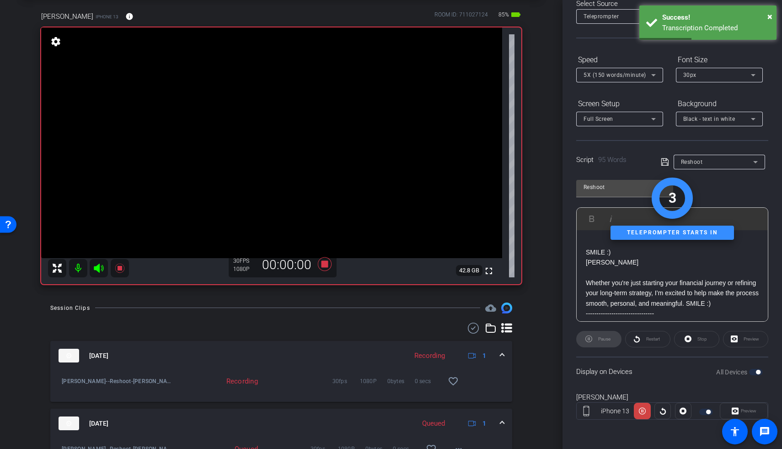
click at [97, 268] on icon at bounding box center [99, 267] width 10 height 9
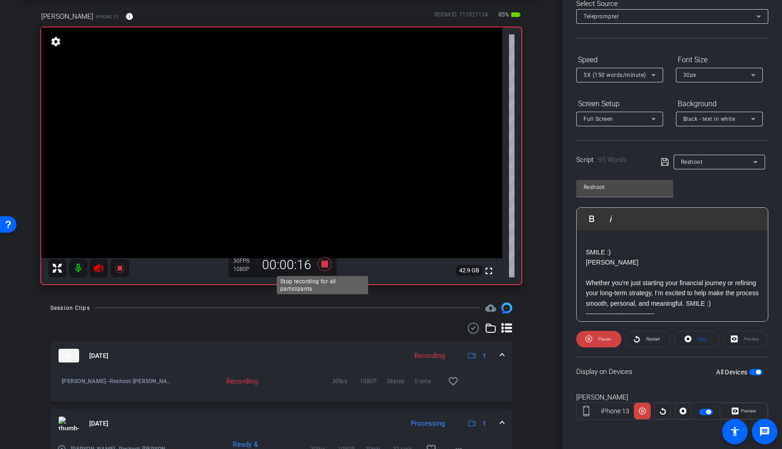
click at [324, 264] on icon at bounding box center [325, 264] width 14 height 14
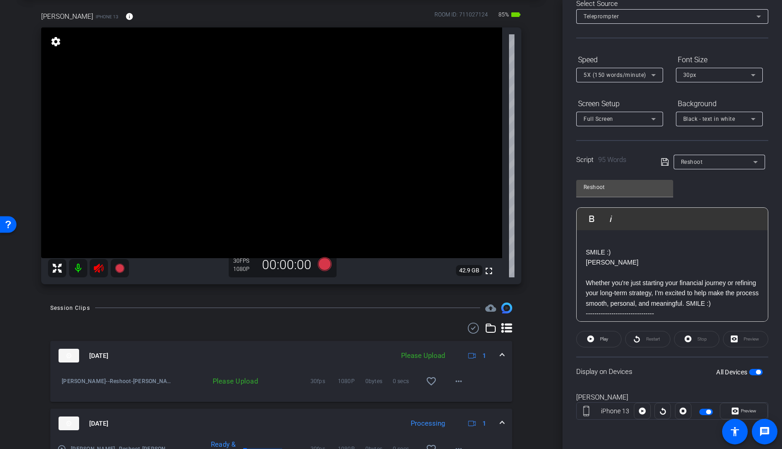
click at [91, 268] on mat-icon at bounding box center [99, 268] width 18 height 18
click at [455, 268] on mat-icon "more_horiz" at bounding box center [458, 381] width 11 height 11
click at [464, 268] on span "Upload" at bounding box center [468, 399] width 37 height 11
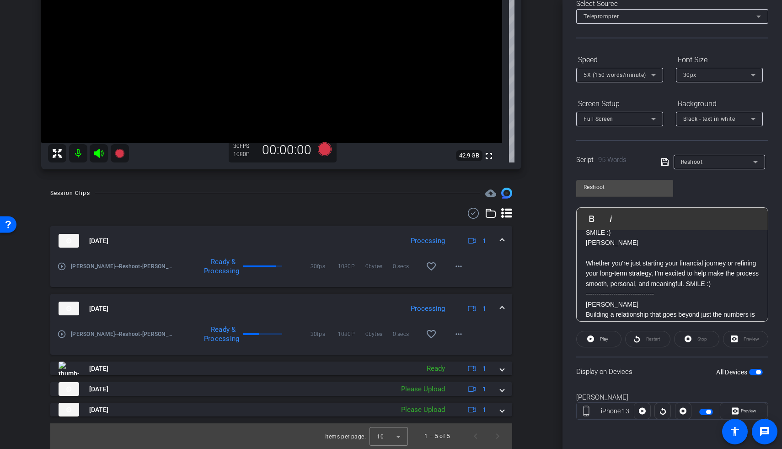
scroll to position [0, 0]
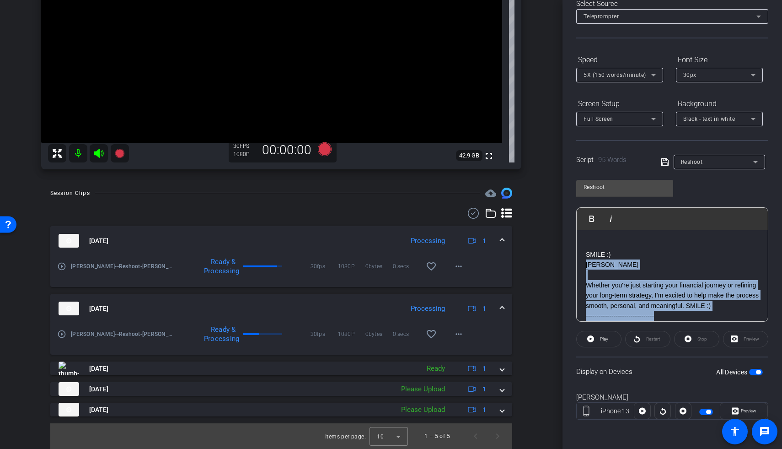
drag, startPoint x: 663, startPoint y: 312, endPoint x: 584, endPoint y: 268, distance: 90.7
click at [569, 268] on div "SMILE :) SHELLEY Whether you're just starting your financial journey or refinin…" at bounding box center [672, 326] width 191 height 193
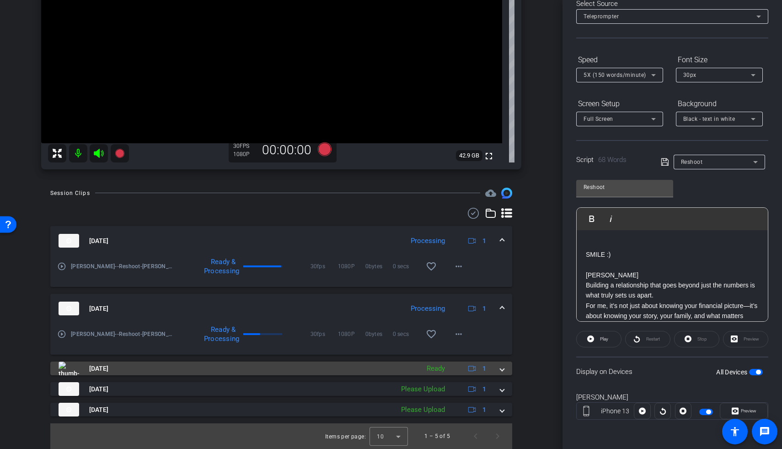
click at [500, 268] on mat-expansion-panel-header "Aug 20, 2025 Ready 1" at bounding box center [281, 368] width 462 height 14
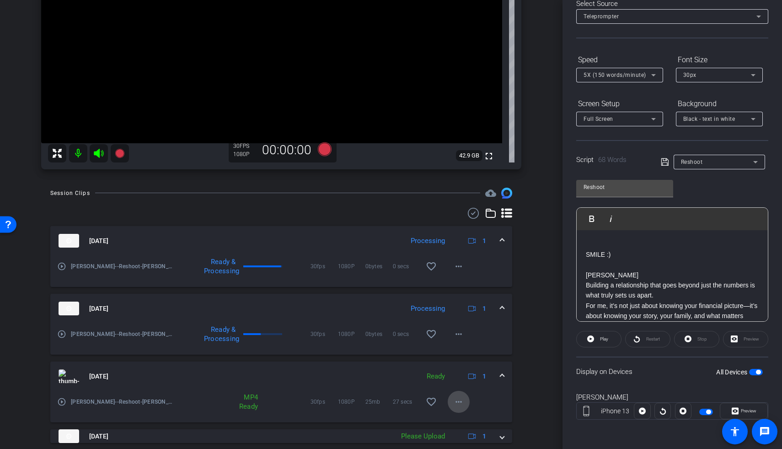
click at [455, 268] on mat-icon "more_horiz" at bounding box center [458, 401] width 11 height 11
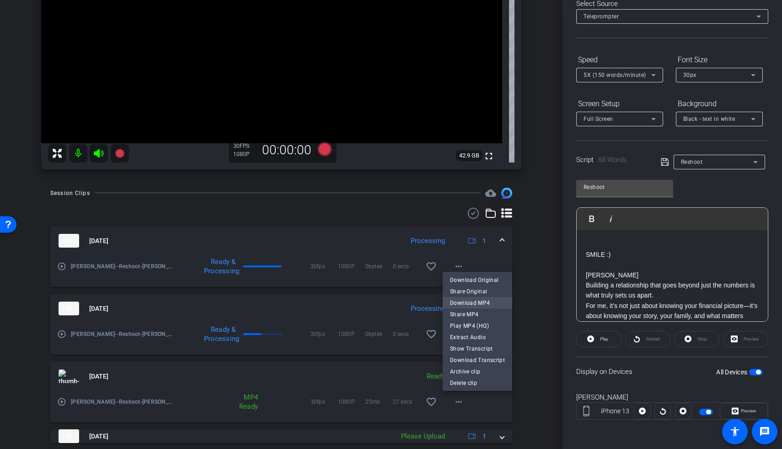
click at [466, 268] on span "Download MP4" at bounding box center [477, 302] width 55 height 11
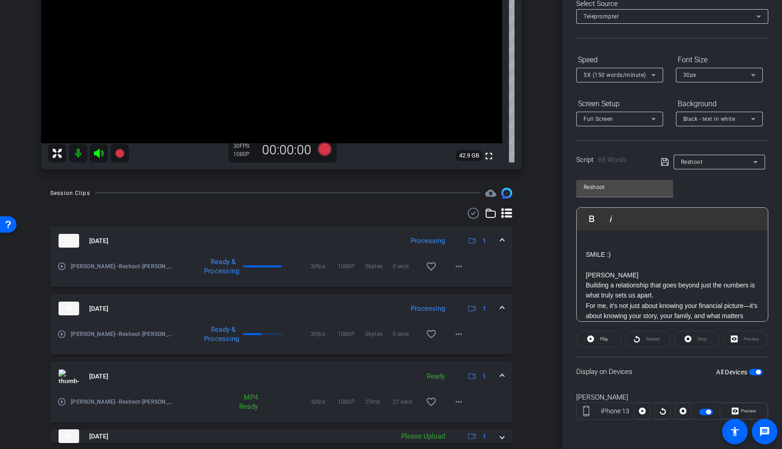
scroll to position [1, 0]
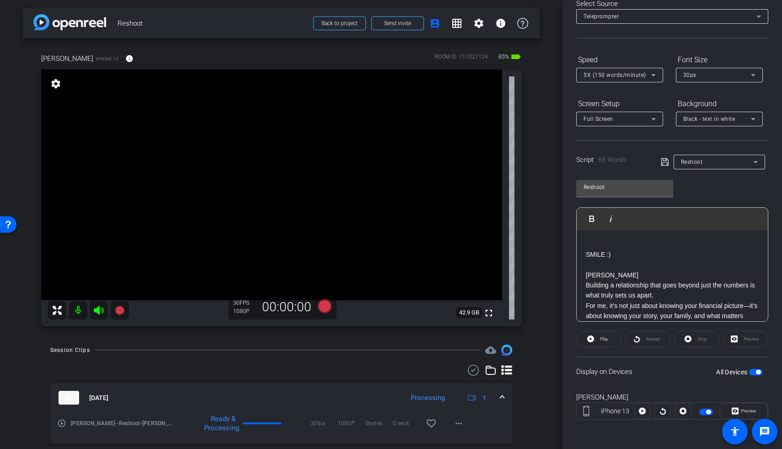
click at [569, 243] on p at bounding box center [672, 244] width 173 height 10
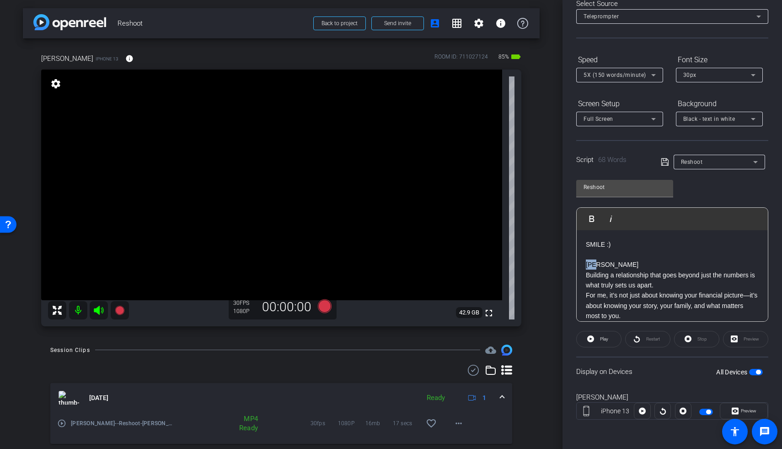
drag, startPoint x: 607, startPoint y: 267, endPoint x: 580, endPoint y: 267, distance: 27.0
click at [569, 267] on div "SMILE :) KIM Building a relationship that goes beyond just the numbers is what …" at bounding box center [672, 295] width 191 height 131
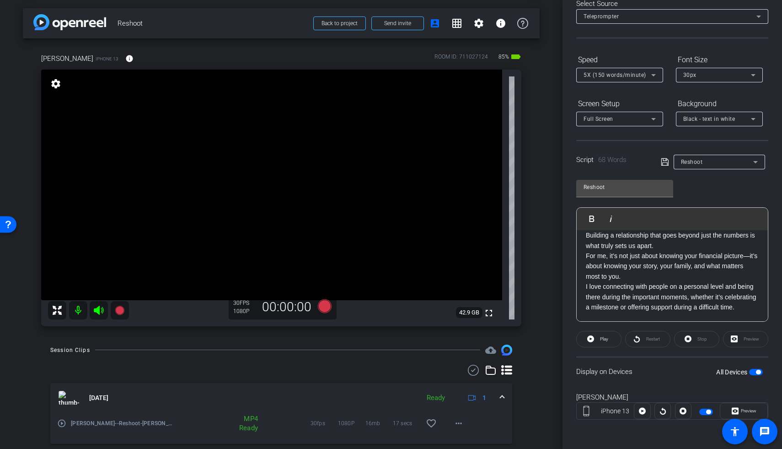
scroll to position [39, 0]
click at [569, 268] on span "button" at bounding box center [756, 372] width 14 height 6
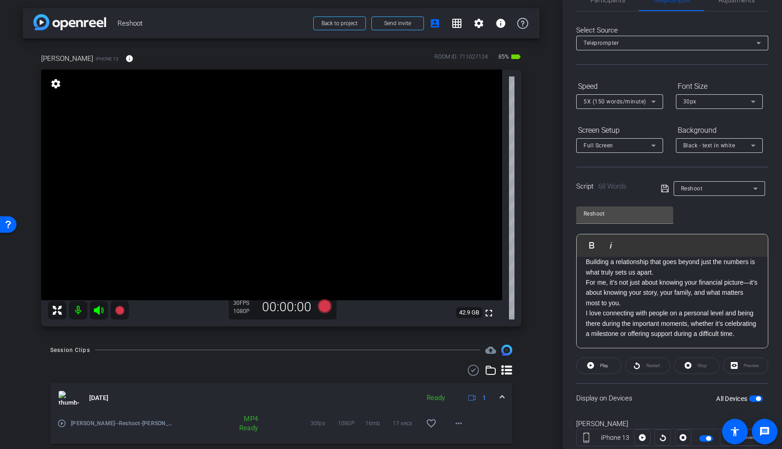
scroll to position [0, 0]
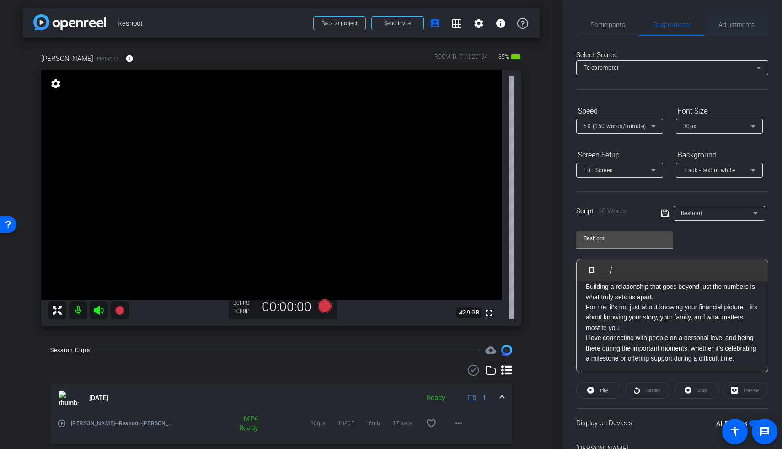
click at [569, 26] on span "Adjustments" at bounding box center [737, 24] width 36 height 6
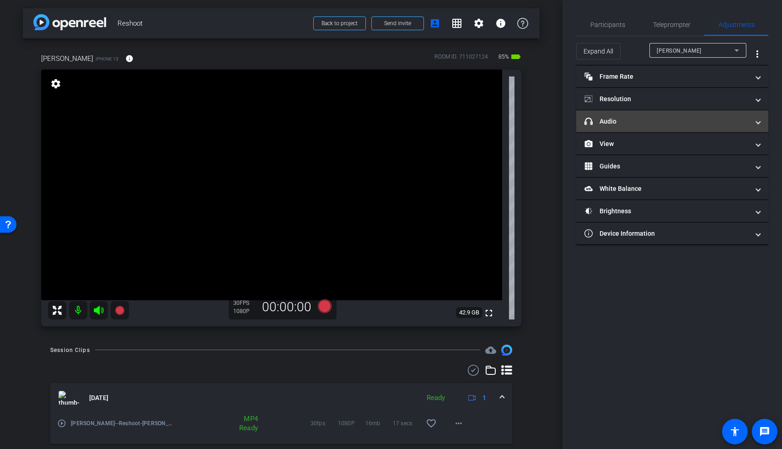
click at [569, 130] on mat-expansion-panel-header "headphone icon Audio" at bounding box center [672, 121] width 192 height 22
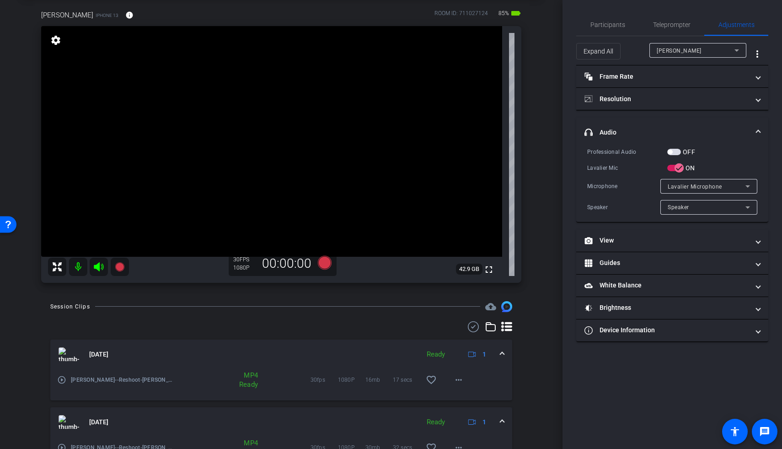
scroll to position [49, 0]
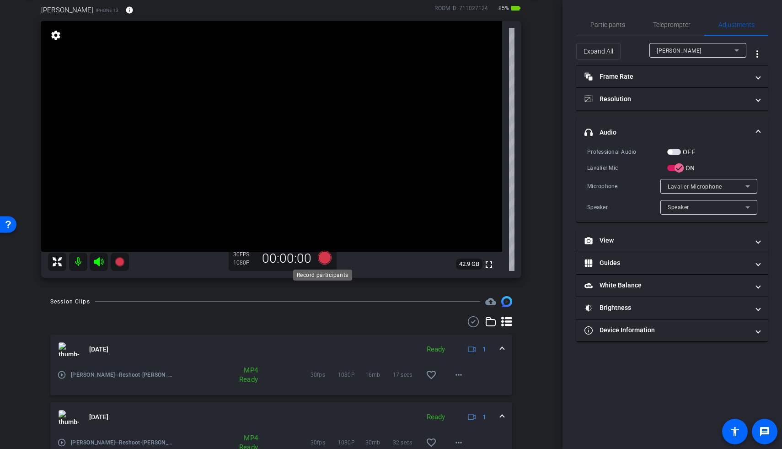
click at [320, 257] on icon at bounding box center [325, 258] width 14 height 14
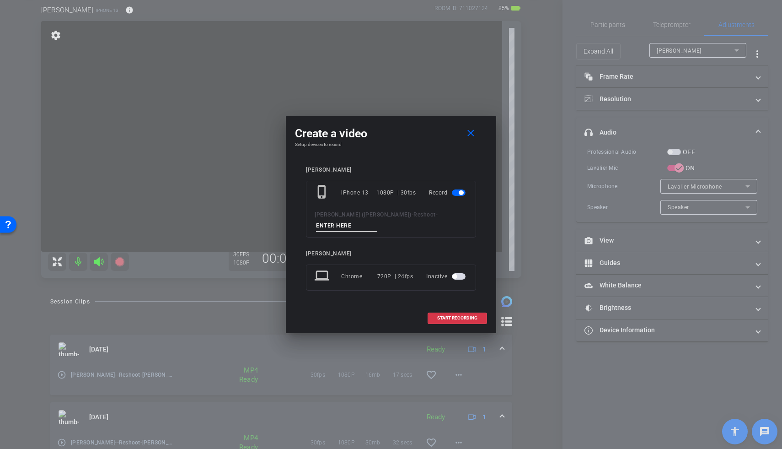
click at [377, 220] on input at bounding box center [346, 225] width 61 height 11
drag, startPoint x: 425, startPoint y: 220, endPoint x: 374, endPoint y: 220, distance: 51.7
click at [374, 220] on div "Wheeler (Jay) - Reshoot - mic test Kim" at bounding box center [391, 220] width 153 height 22
type input "kim mic test"
click at [438, 268] on span "START RECORDING" at bounding box center [457, 318] width 40 height 5
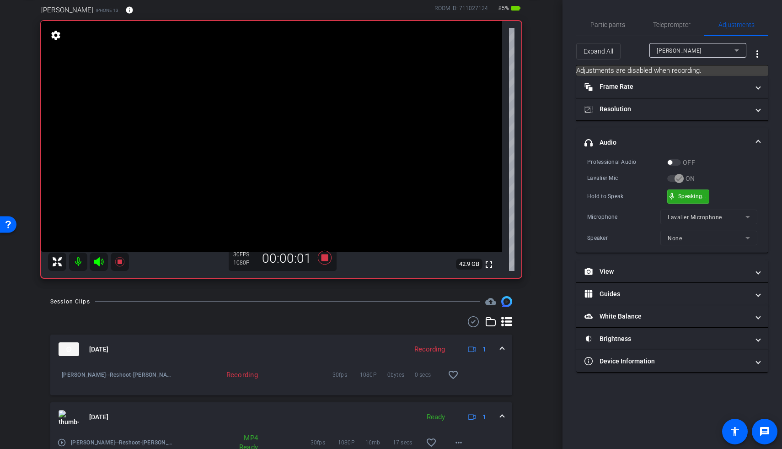
click at [569, 200] on div "mic_none Speaking..." at bounding box center [688, 196] width 41 height 13
click at [569, 199] on div "mic_none Speaking..." at bounding box center [688, 196] width 41 height 13
click at [324, 263] on icon at bounding box center [325, 257] width 22 height 16
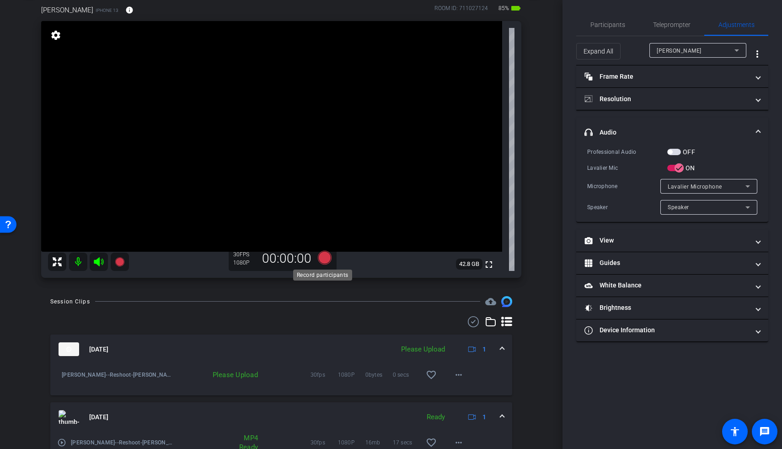
click at [321, 255] on icon at bounding box center [325, 258] width 14 height 14
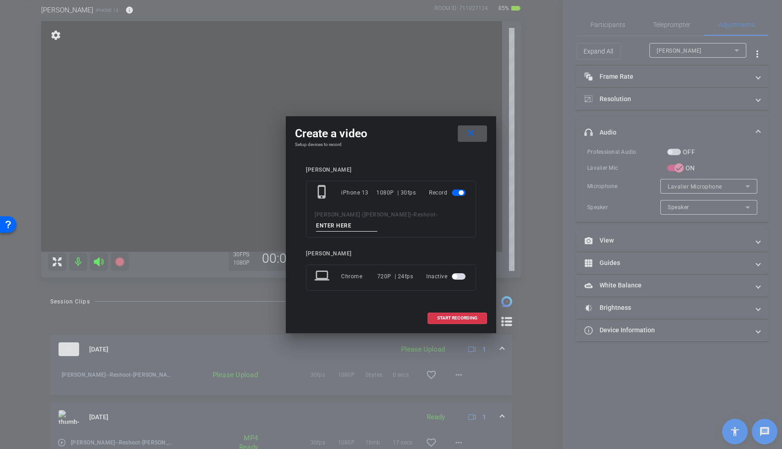
click at [377, 223] on input at bounding box center [346, 225] width 61 height 11
type input "kim mic test"
click at [438, 268] on span "START RECORDING" at bounding box center [457, 318] width 40 height 5
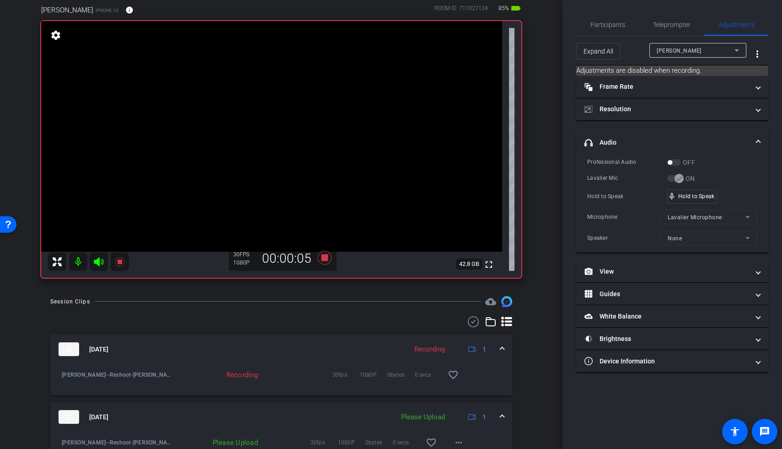
click at [569, 164] on div "OFF" at bounding box center [681, 162] width 28 height 9
click at [322, 255] on icon at bounding box center [325, 258] width 14 height 14
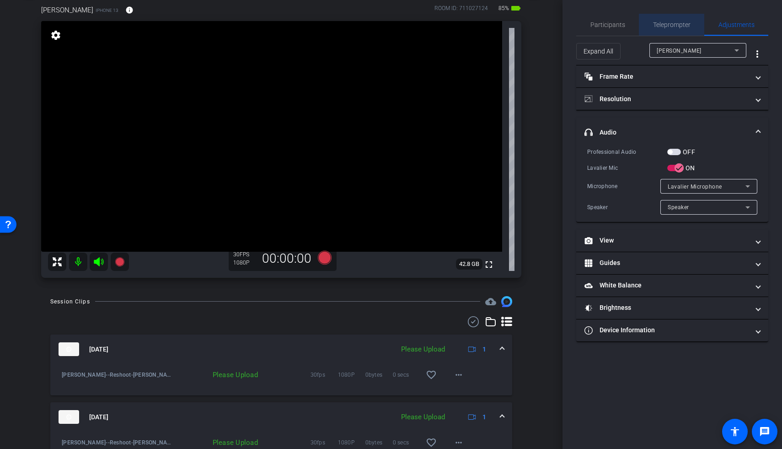
click at [569, 27] on span "Teleprompter" at bounding box center [672, 24] width 38 height 6
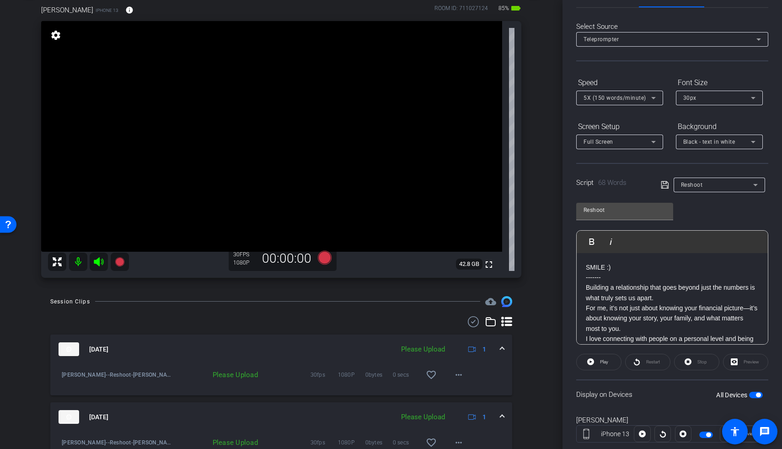
scroll to position [51, 0]
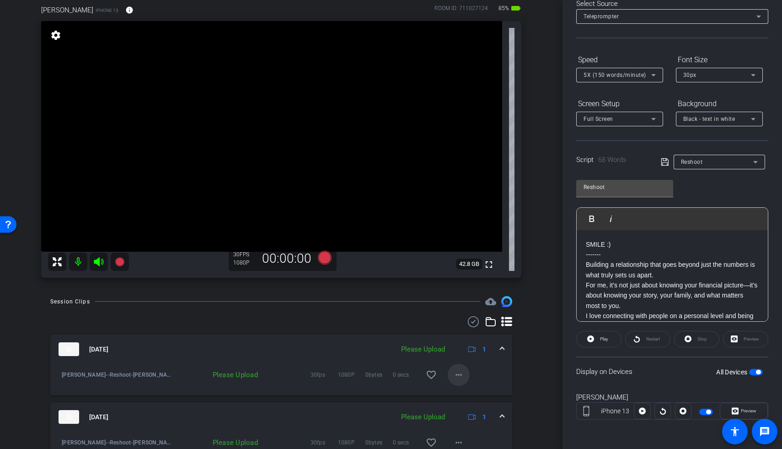
click at [453, 268] on mat-icon "more_horiz" at bounding box center [458, 374] width 11 height 11
click at [462, 268] on span "Upload" at bounding box center [468, 393] width 37 height 11
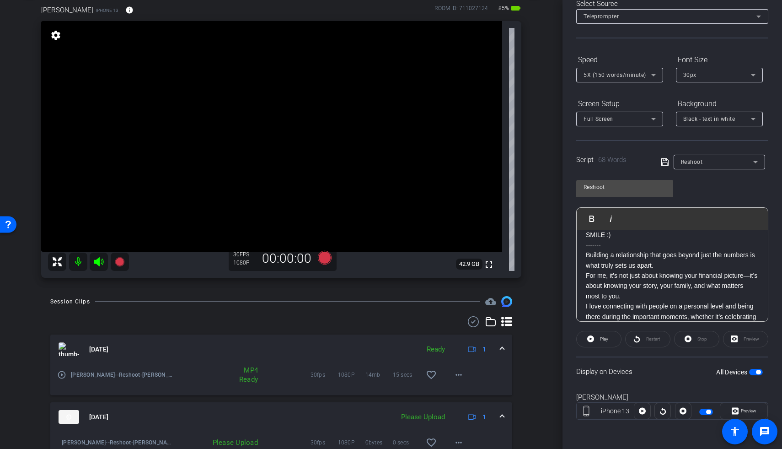
scroll to position [10, 0]
click at [319, 259] on icon at bounding box center [325, 258] width 14 height 14
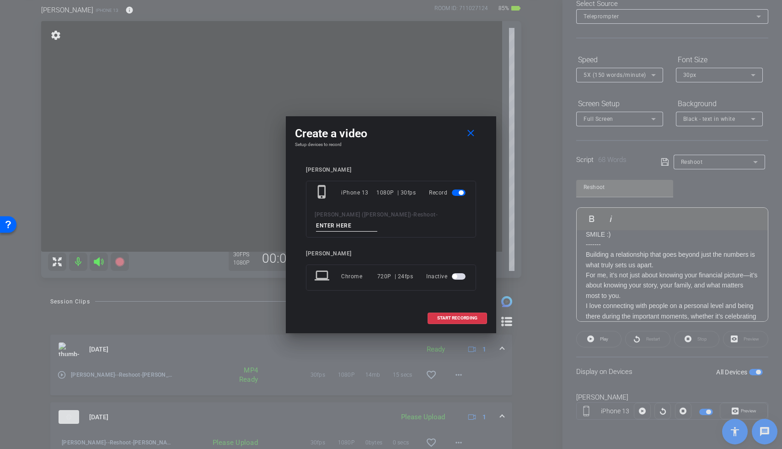
click at [411, 214] on div "phone_iphone iPhone 13 1080P | 30fps Record Wheeler (Jay) - Reshoot -" at bounding box center [391, 209] width 170 height 57
click at [377, 222] on input at bounding box center [346, 225] width 61 height 11
type input "M"
type input "Kim TA1"
click at [455, 268] on span at bounding box center [457, 318] width 59 height 22
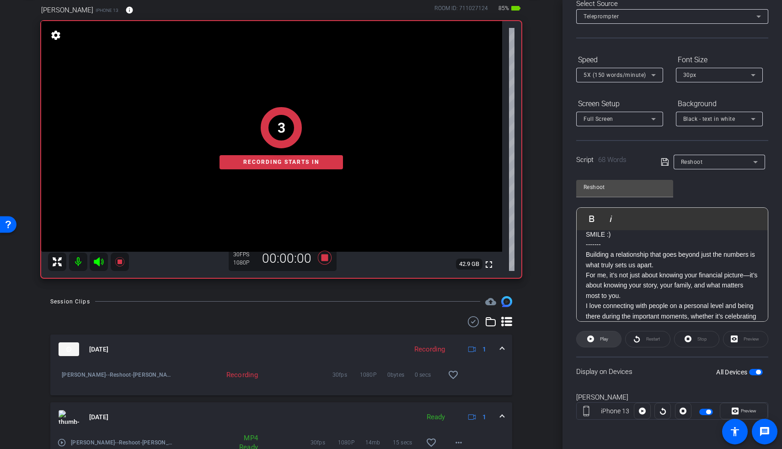
click at [569, 268] on span at bounding box center [599, 339] width 44 height 22
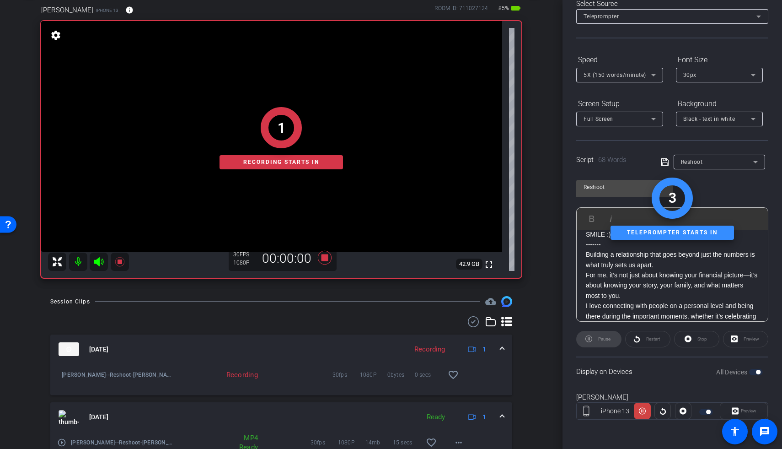
click at [98, 259] on div "1 Recording starts in" at bounding box center [281, 138] width 480 height 279
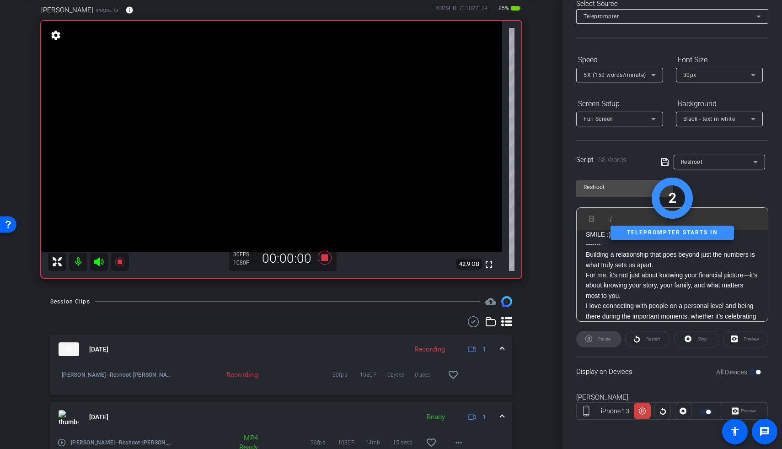
click at [99, 260] on icon at bounding box center [99, 261] width 10 height 9
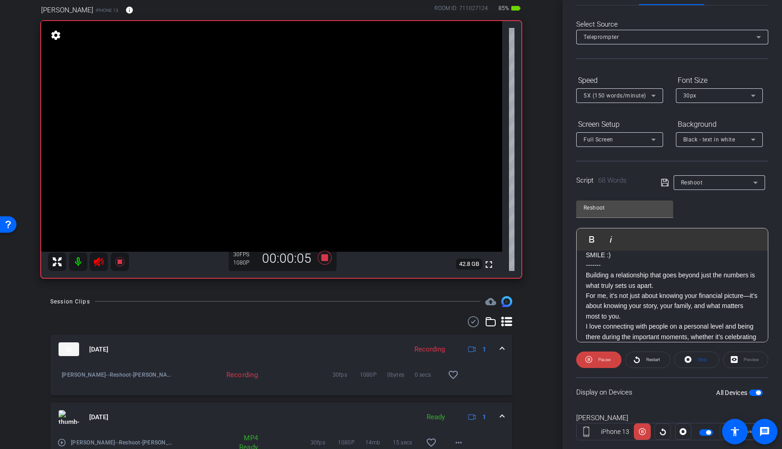
scroll to position [0, 0]
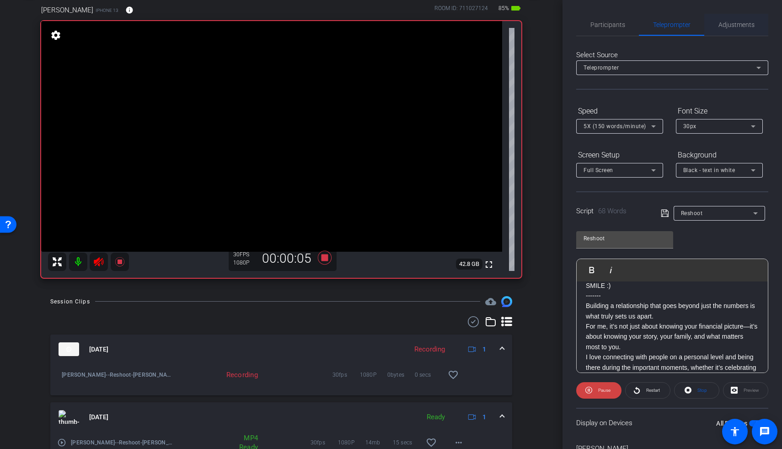
click at [569, 31] on span "Adjustments" at bounding box center [737, 25] width 36 height 22
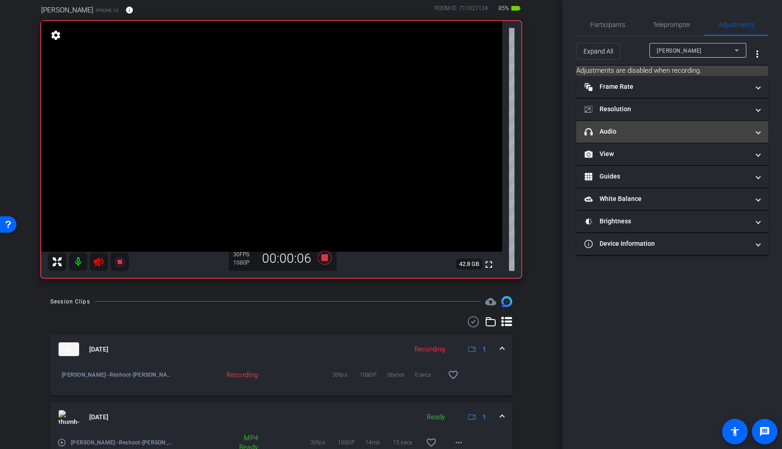
click at [569, 140] on mat-expansion-panel-header "headphone icon Audio" at bounding box center [672, 132] width 192 height 22
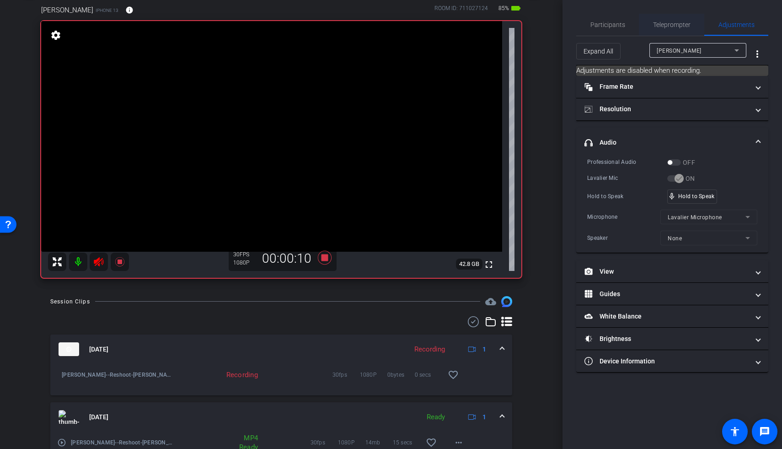
click at [569, 23] on span "Teleprompter" at bounding box center [672, 24] width 38 height 6
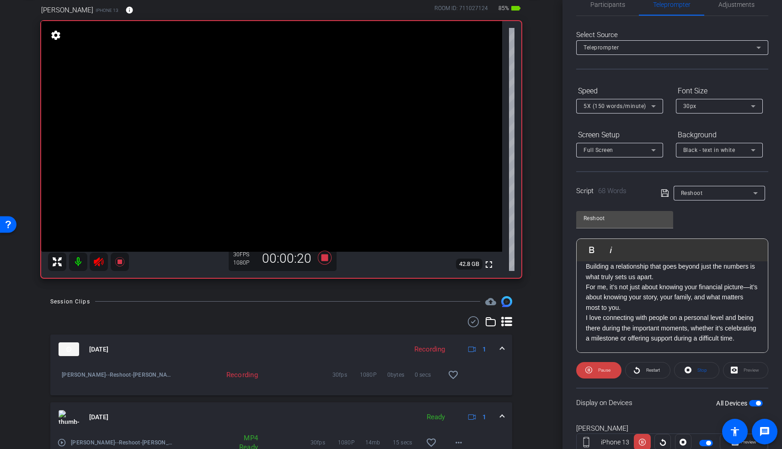
scroll to position [21, 0]
click at [321, 256] on icon at bounding box center [325, 258] width 14 height 14
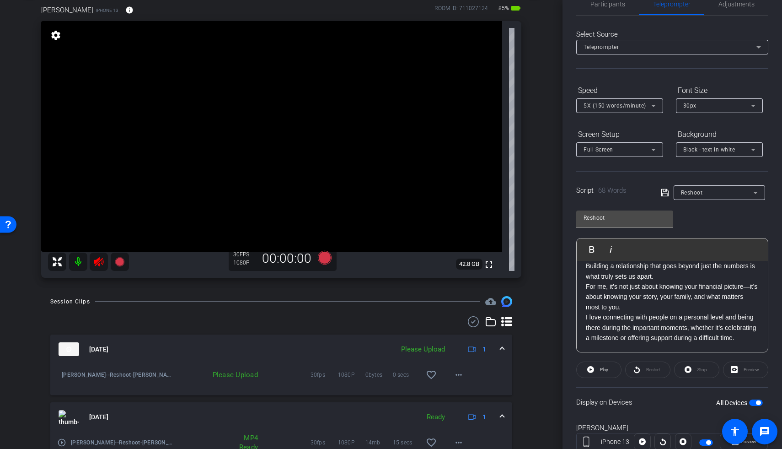
click at [97, 256] on icon at bounding box center [98, 261] width 11 height 11
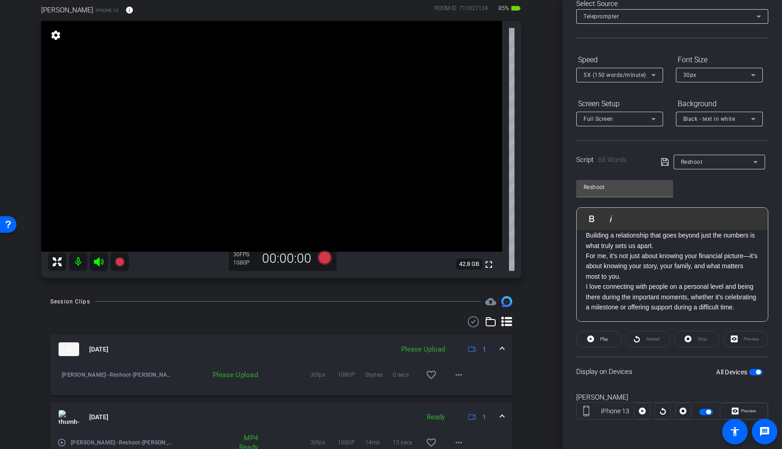
scroll to position [39, 0]
click at [321, 261] on icon at bounding box center [325, 258] width 14 height 14
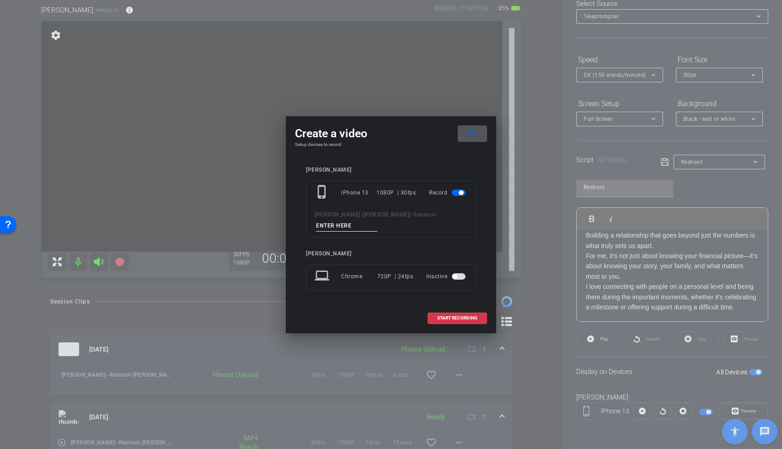
click at [377, 220] on input at bounding box center [346, 225] width 61 height 11
type input "Kim TA2"
click at [456, 268] on span "START RECORDING" at bounding box center [457, 318] width 40 height 5
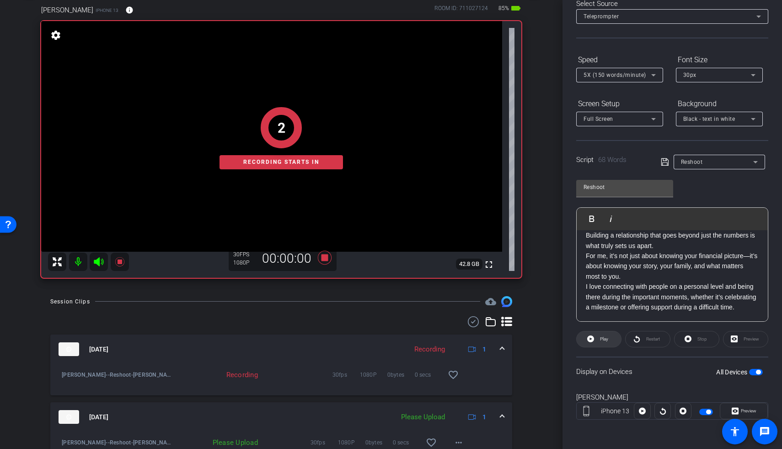
click at [569, 268] on span "Play" at bounding box center [604, 338] width 8 height 5
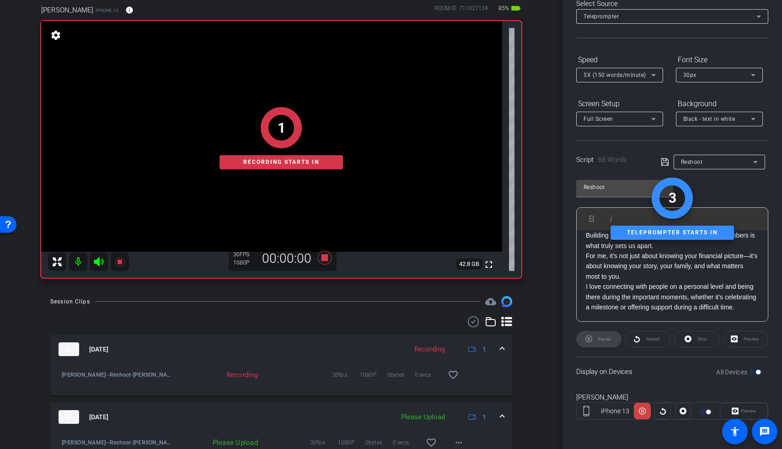
click at [98, 263] on div "1 Recording starts in" at bounding box center [281, 138] width 480 height 279
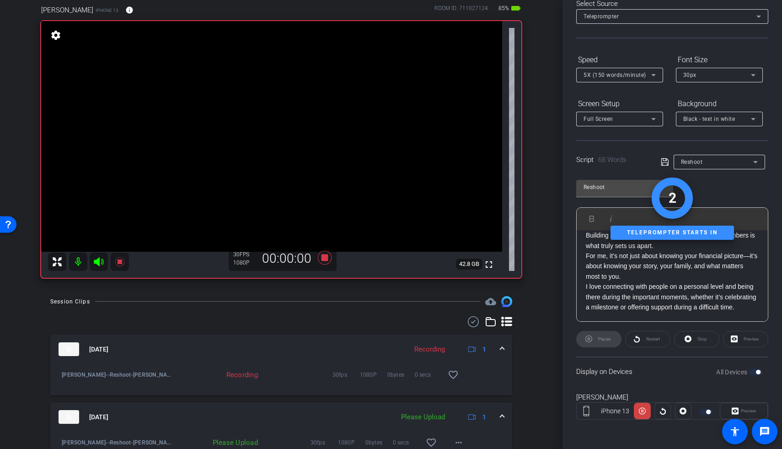
click at [97, 261] on icon at bounding box center [99, 261] width 10 height 9
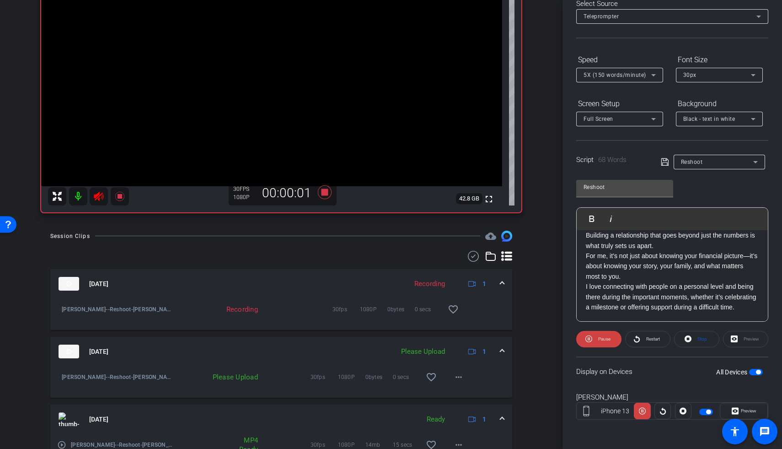
scroll to position [116, 0]
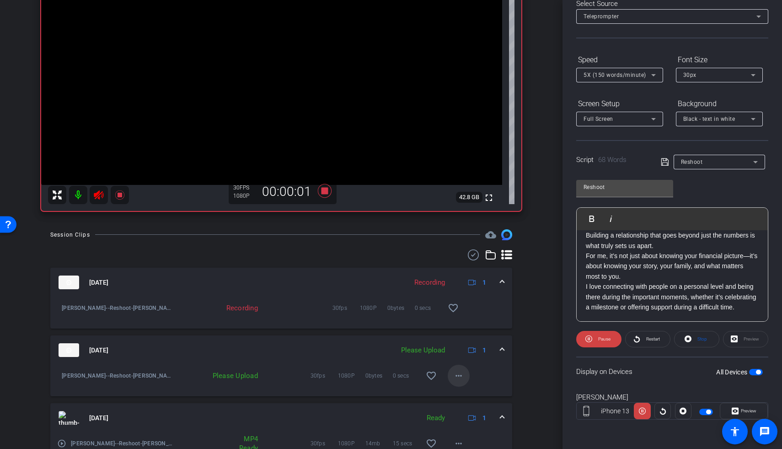
click at [458, 268] on span at bounding box center [459, 376] width 22 height 22
click at [458, 268] on span "Upload" at bounding box center [468, 394] width 37 height 11
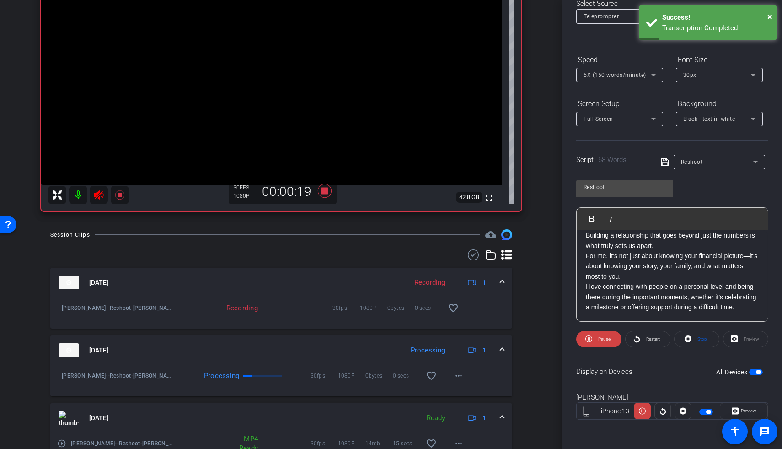
scroll to position [33, 0]
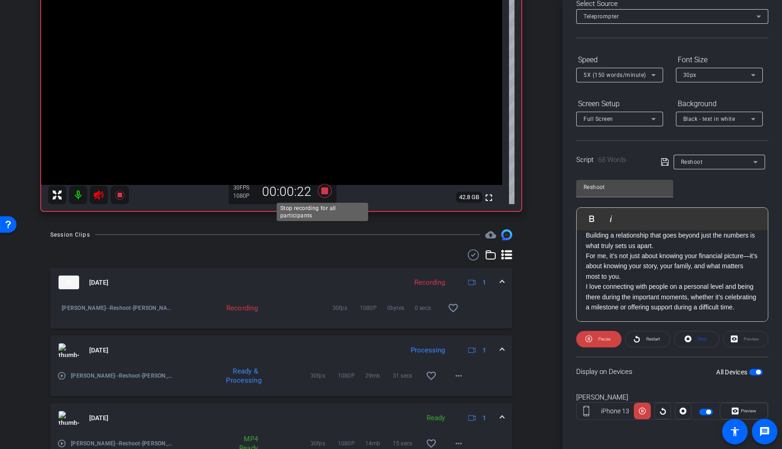
click at [325, 188] on icon at bounding box center [325, 191] width 14 height 14
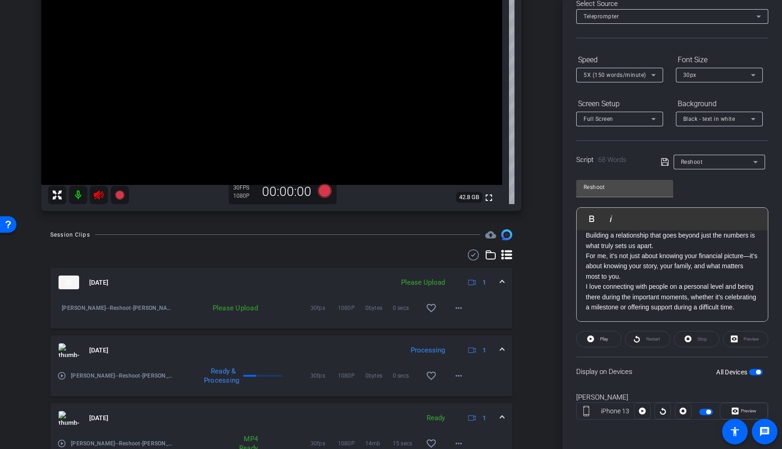
click at [100, 196] on icon at bounding box center [98, 194] width 11 height 11
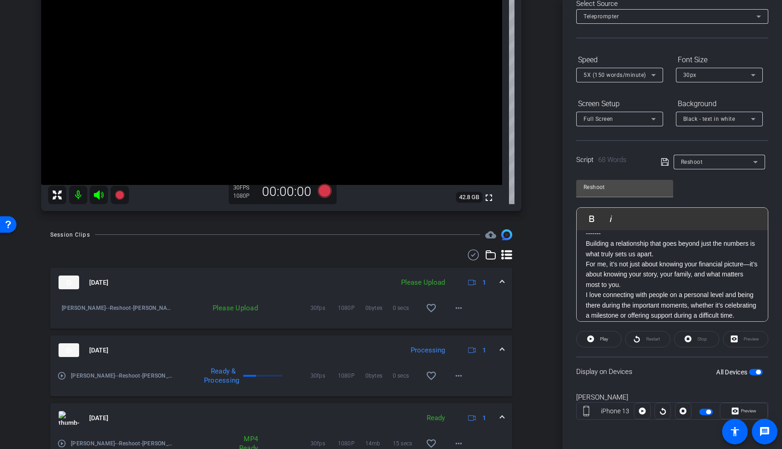
scroll to position [21, 0]
click at [322, 195] on icon at bounding box center [325, 191] width 14 height 14
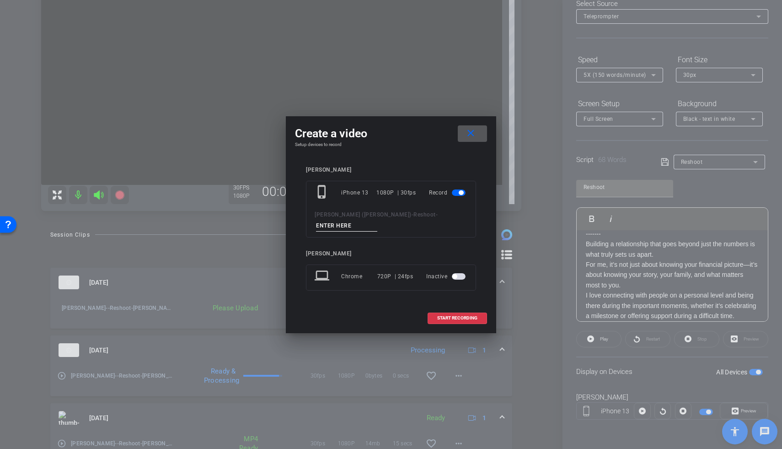
click at [377, 221] on input at bounding box center [346, 225] width 61 height 11
type input "Kim TA3"
click at [462, 268] on span "START RECORDING" at bounding box center [457, 318] width 40 height 5
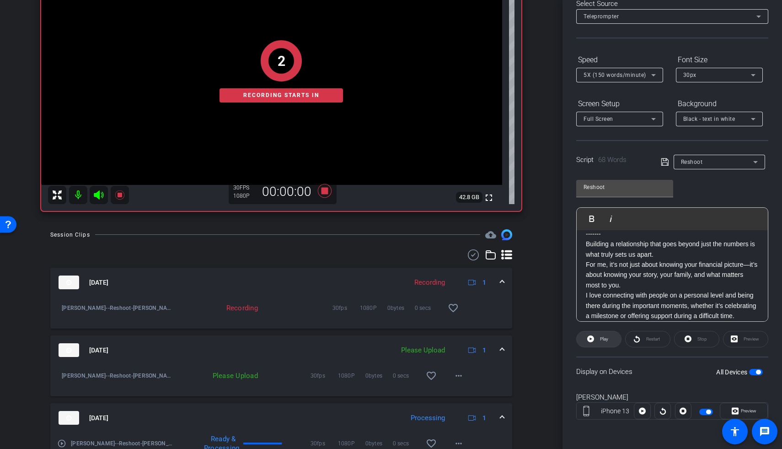
click at [569, 268] on icon at bounding box center [590, 338] width 7 height 11
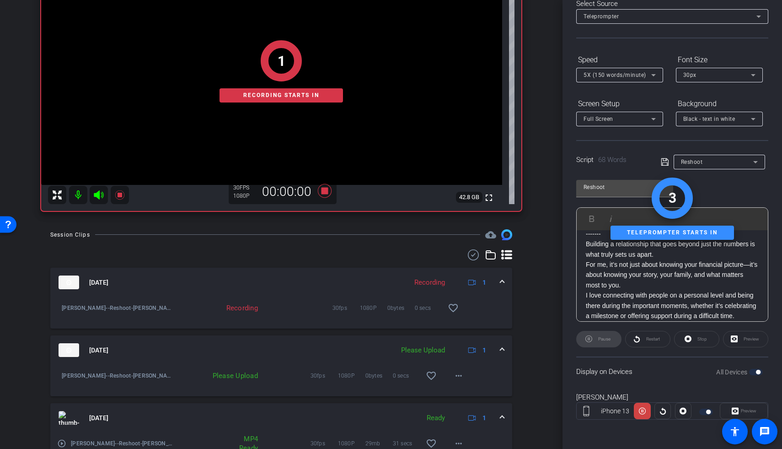
click at [97, 193] on div "1 Recording starts in" at bounding box center [281, 71] width 480 height 279
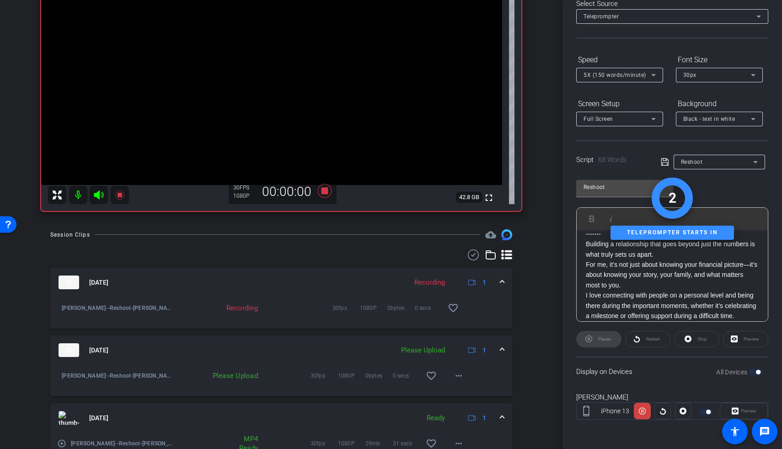
click at [97, 197] on icon at bounding box center [99, 194] width 10 height 9
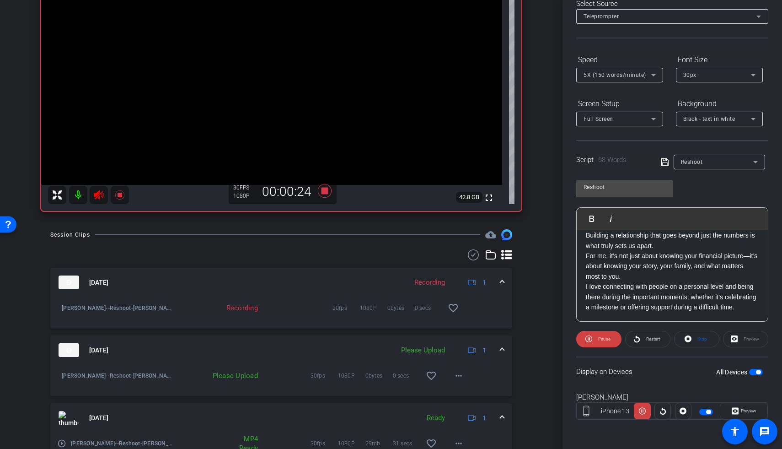
scroll to position [39, 0]
click at [322, 190] on icon at bounding box center [325, 191] width 14 height 14
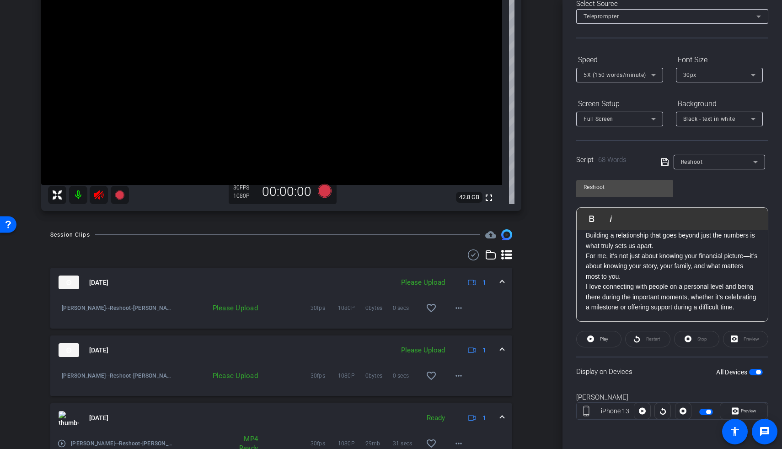
click at [91, 193] on mat-icon at bounding box center [99, 195] width 18 height 18
click at [453, 268] on mat-icon "more_horiz" at bounding box center [458, 307] width 11 height 11
click at [457, 268] on span "Upload" at bounding box center [468, 326] width 37 height 11
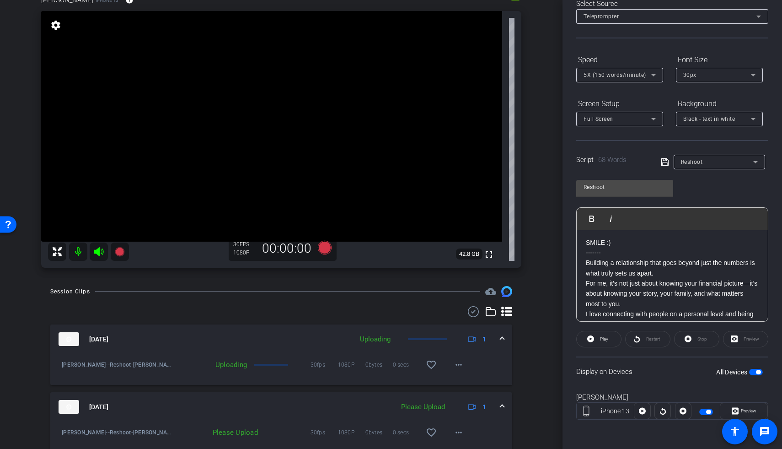
scroll to position [0, 0]
click at [322, 246] on icon at bounding box center [325, 248] width 14 height 14
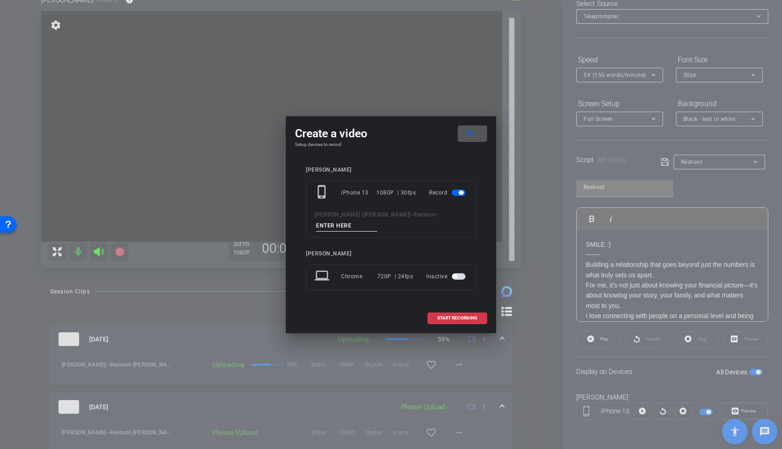
click at [377, 220] on input at bounding box center [346, 225] width 61 height 11
type input "Kim TA4"
click at [461, 268] on span "START RECORDING" at bounding box center [457, 318] width 40 height 5
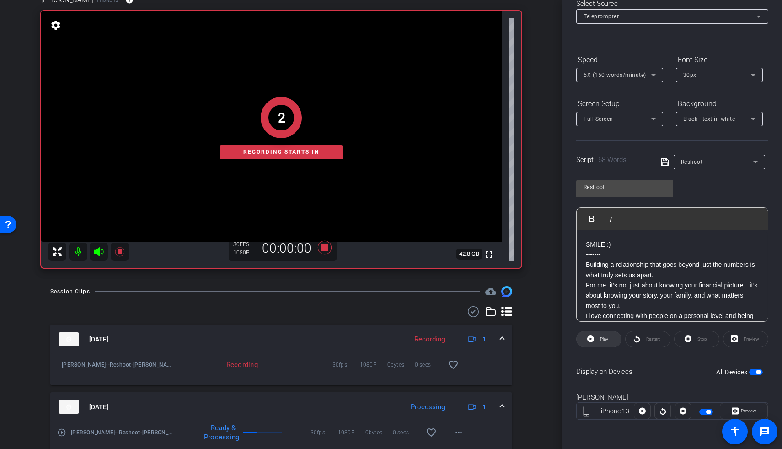
click at [569, 268] on span "Play" at bounding box center [603, 339] width 11 height 13
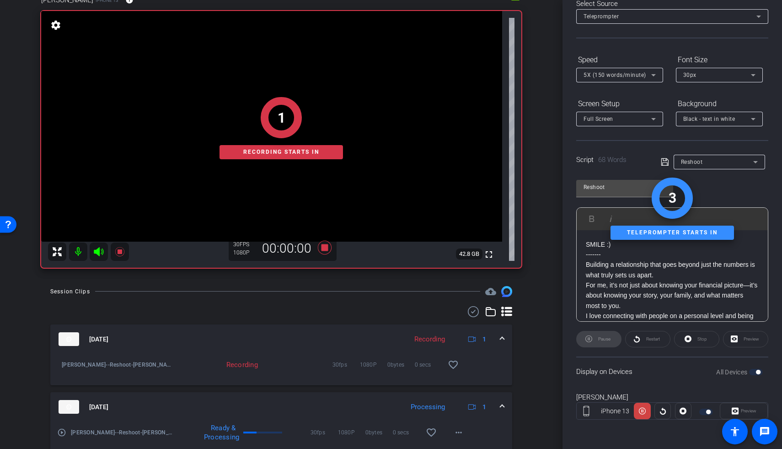
click at [103, 254] on div "1 Recording starts in" at bounding box center [281, 128] width 480 height 279
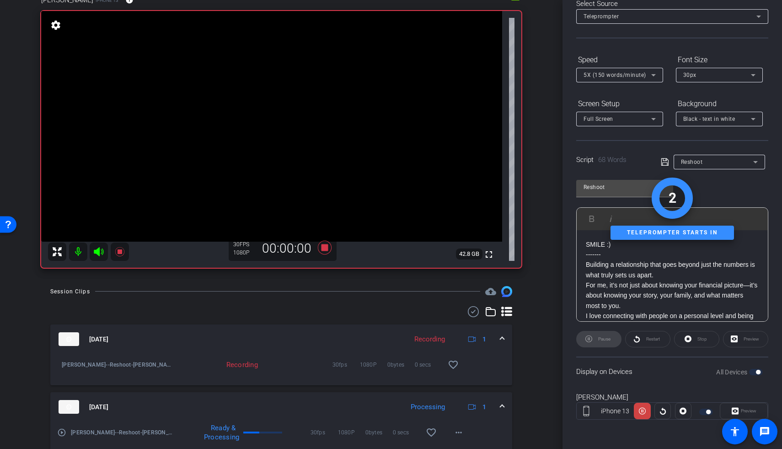
click at [97, 248] on icon at bounding box center [98, 251] width 11 height 11
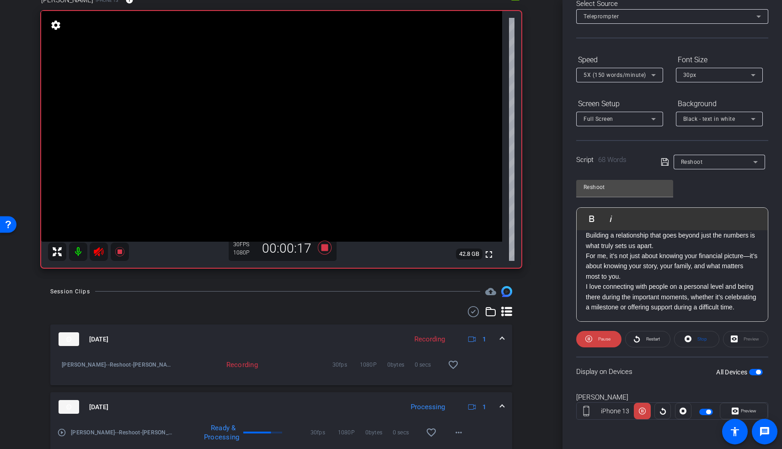
scroll to position [39, 0]
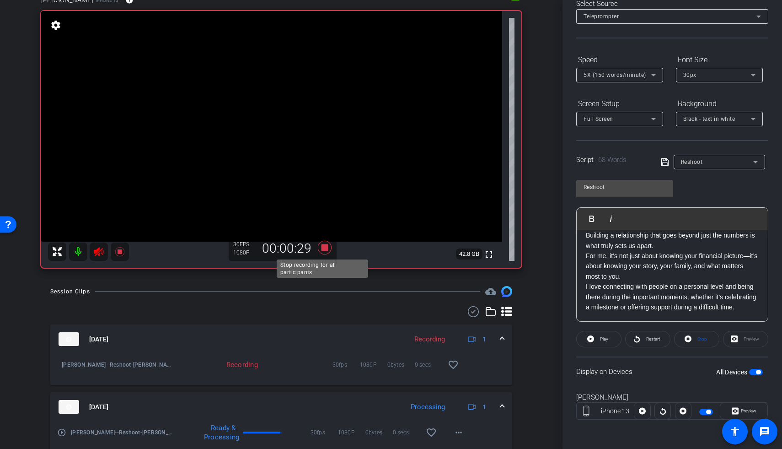
click at [322, 246] on icon at bounding box center [325, 248] width 14 height 14
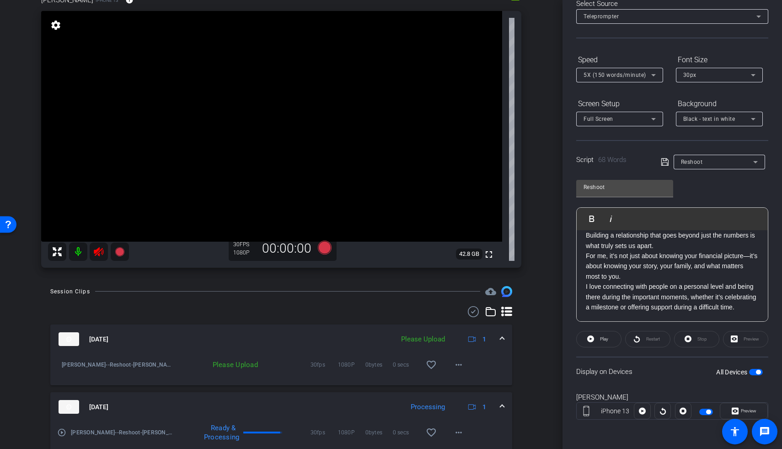
click at [101, 250] on icon at bounding box center [98, 251] width 11 height 11
click at [453, 268] on mat-icon "more_horiz" at bounding box center [458, 364] width 11 height 11
click at [455, 268] on span "Upload" at bounding box center [468, 383] width 37 height 11
click at [569, 268] on span "button" at bounding box center [756, 372] width 14 height 6
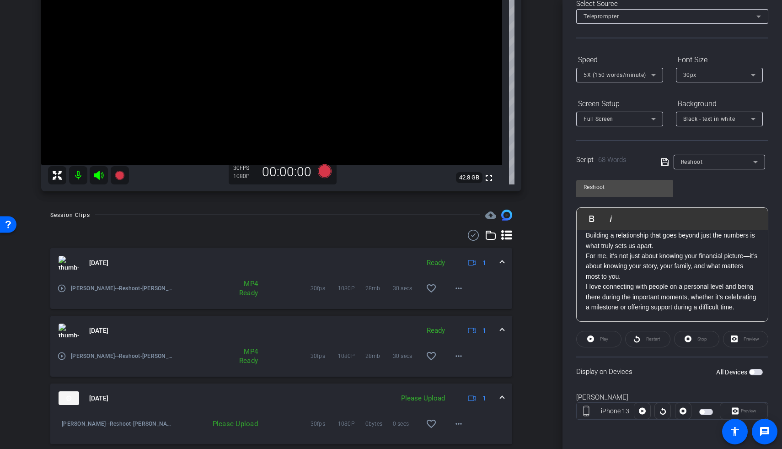
scroll to position [22, 0]
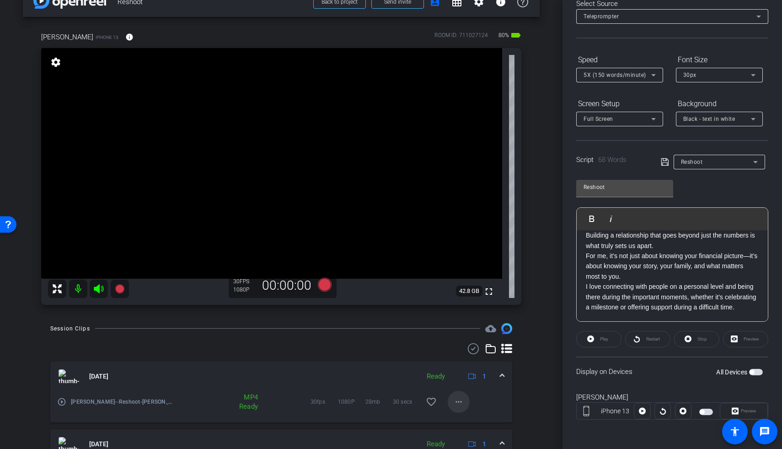
click at [456, 268] on mat-icon "more_horiz" at bounding box center [458, 401] width 11 height 11
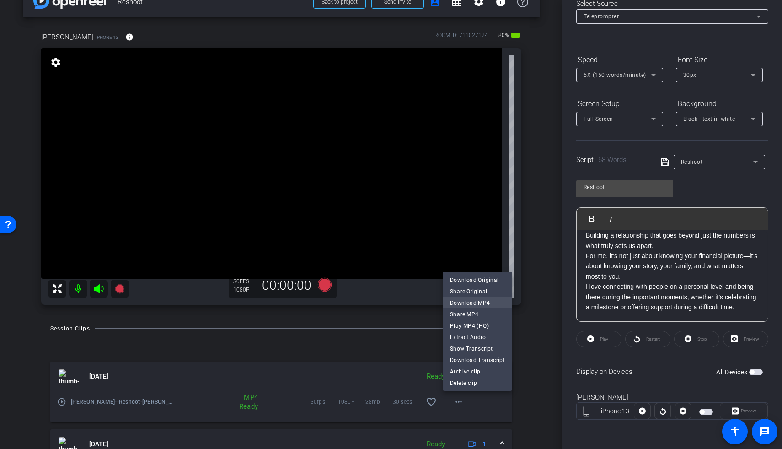
click at [473, 268] on span "Download MP4" at bounding box center [477, 302] width 55 height 11
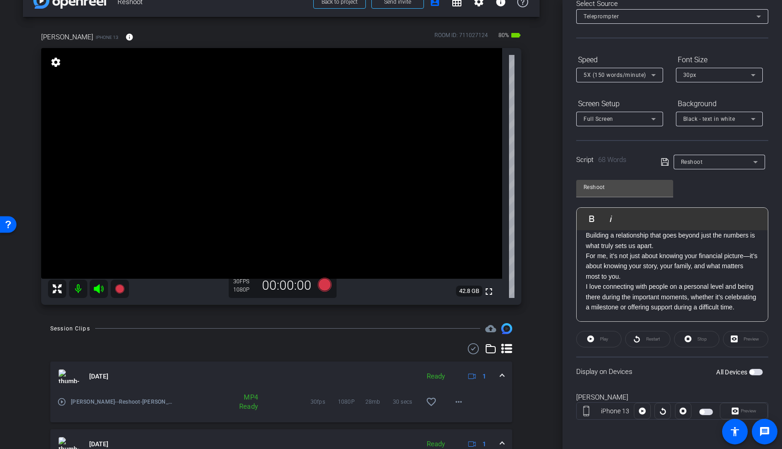
scroll to position [89, 0]
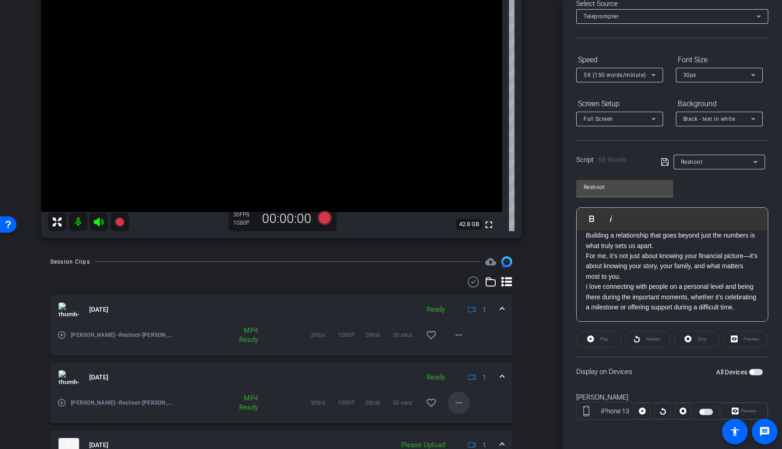
click at [462, 268] on span at bounding box center [459, 403] width 22 height 22
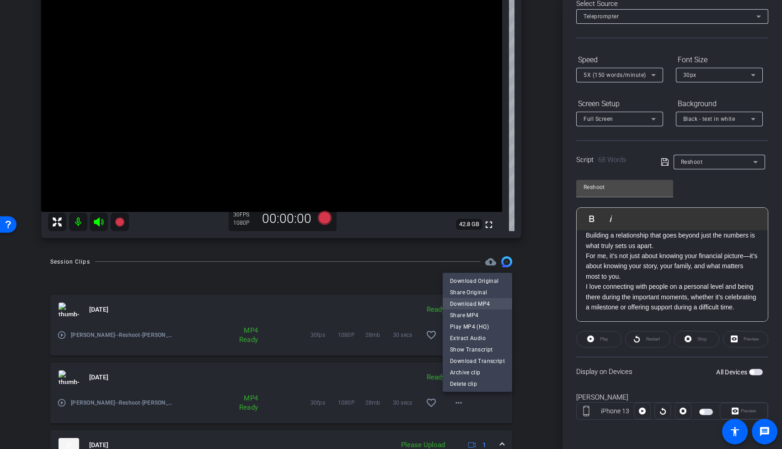
click at [460, 268] on span "Download MP4" at bounding box center [477, 303] width 55 height 11
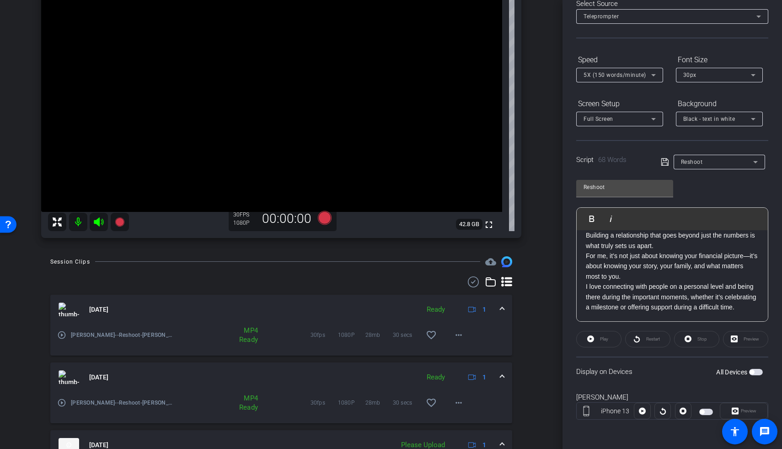
click at [547, 268] on div "arrow_back Reshoot Back to project Send invite account_box grid_on settings inf…" at bounding box center [281, 135] width 563 height 449
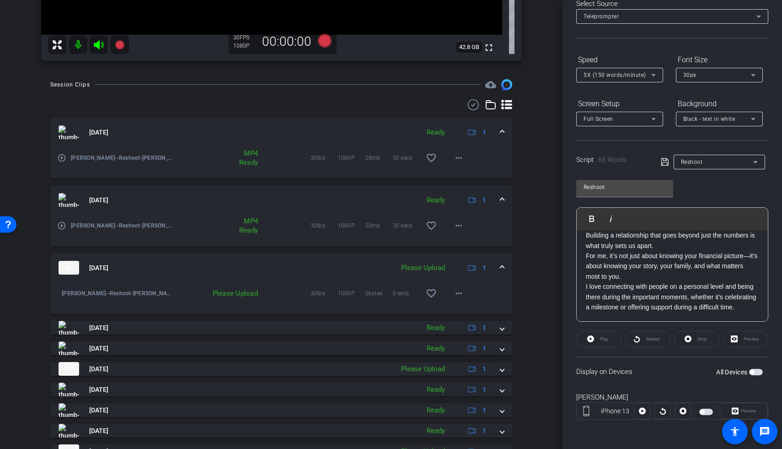
scroll to position [268, 0]
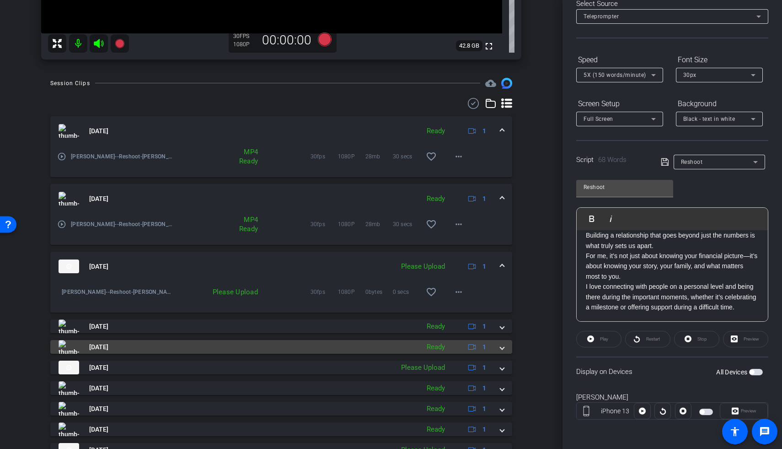
click at [500, 268] on span at bounding box center [502, 347] width 4 height 10
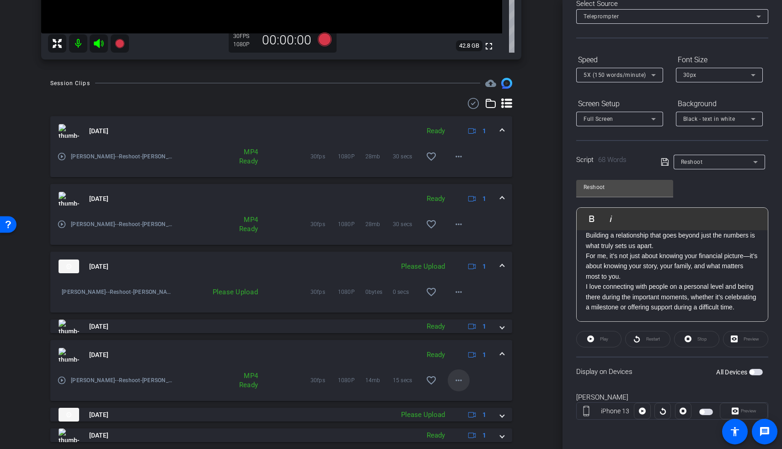
click at [459, 268] on span at bounding box center [459, 380] width 22 height 22
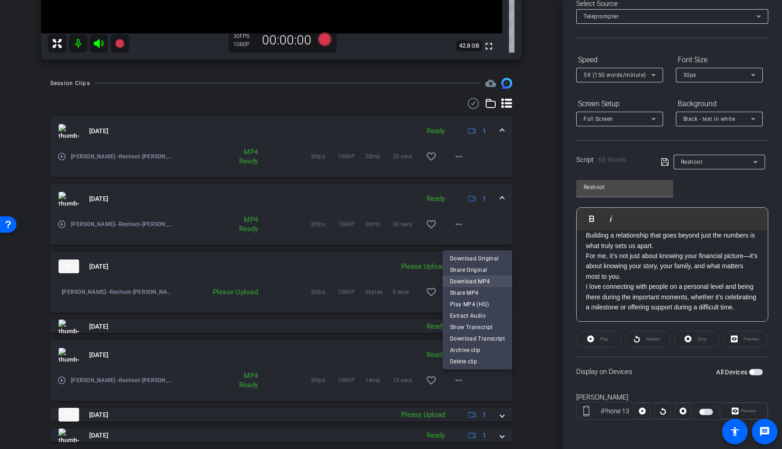
click at [474, 268] on span "Download MP4" at bounding box center [477, 281] width 55 height 11
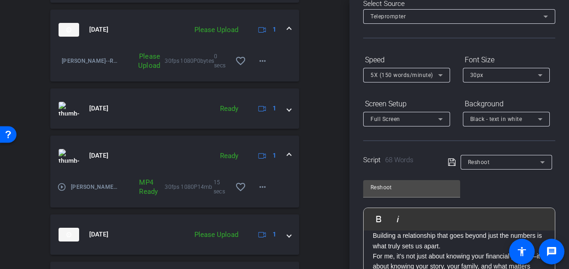
scroll to position [635, 0]
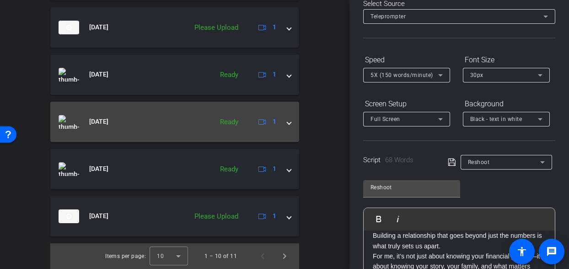
click at [287, 126] on span at bounding box center [289, 122] width 4 height 10
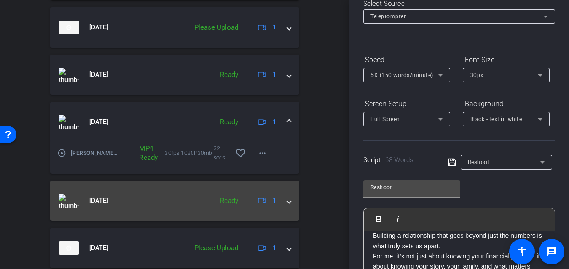
click at [106, 201] on span "Aug 20, 2025" at bounding box center [98, 200] width 19 height 10
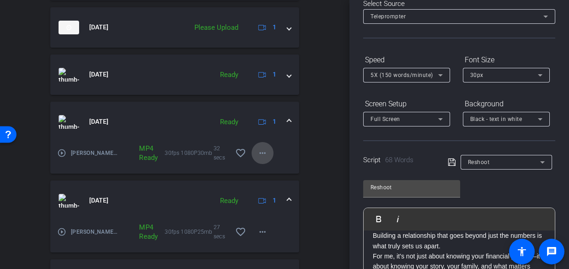
click at [260, 152] on mat-icon "more_horiz" at bounding box center [262, 152] width 11 height 11
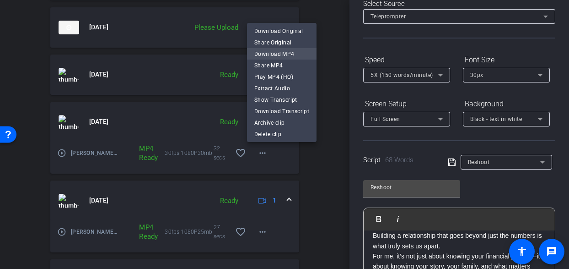
click at [267, 54] on span "Download MP4" at bounding box center [281, 53] width 55 height 11
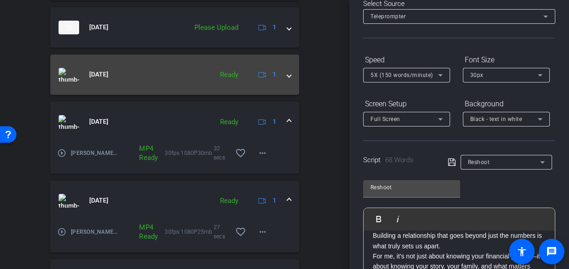
click at [287, 75] on span at bounding box center [289, 75] width 4 height 10
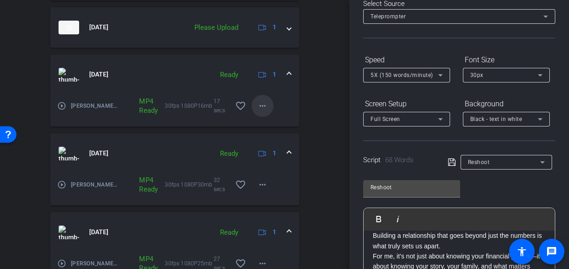
click at [257, 105] on mat-icon "more_horiz" at bounding box center [262, 105] width 11 height 11
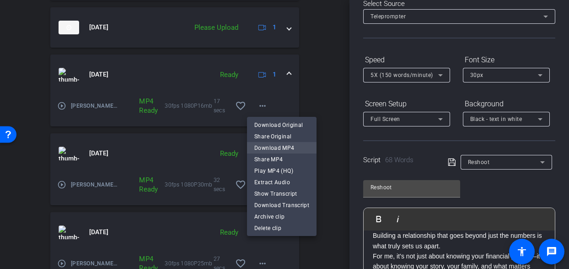
click at [258, 152] on span "Download MP4" at bounding box center [281, 147] width 55 height 11
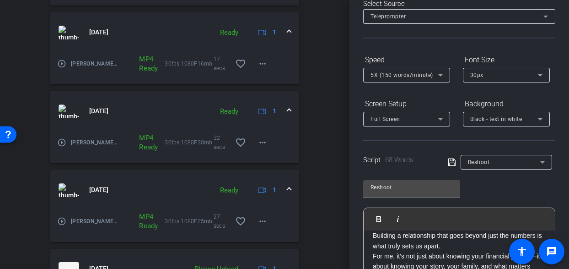
scroll to position [730, 0]
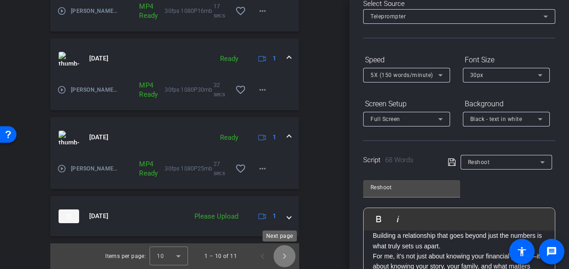
click at [281, 254] on span "Next page" at bounding box center [285, 256] width 22 height 22
